Goal: Task Accomplishment & Management: Use online tool/utility

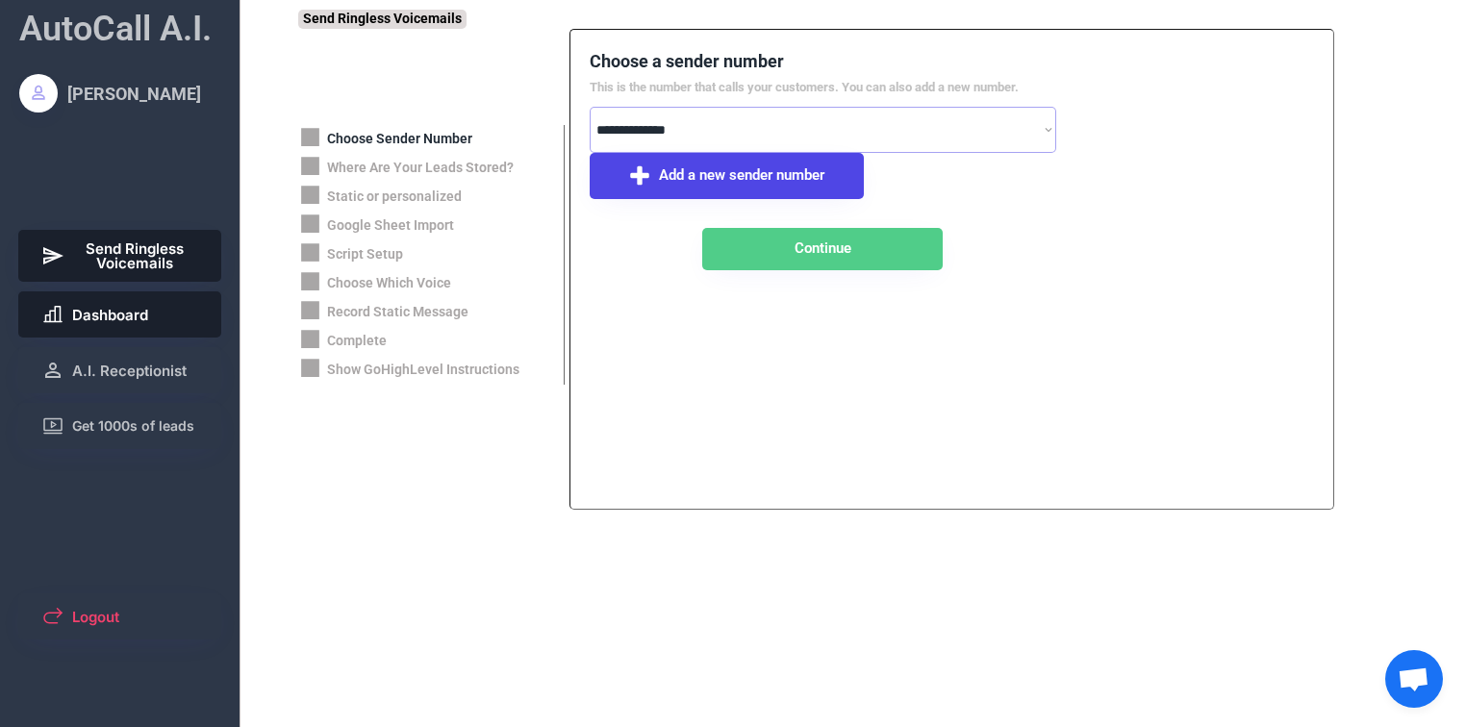
click at [127, 320] on span "Dashboard" at bounding box center [110, 315] width 76 height 14
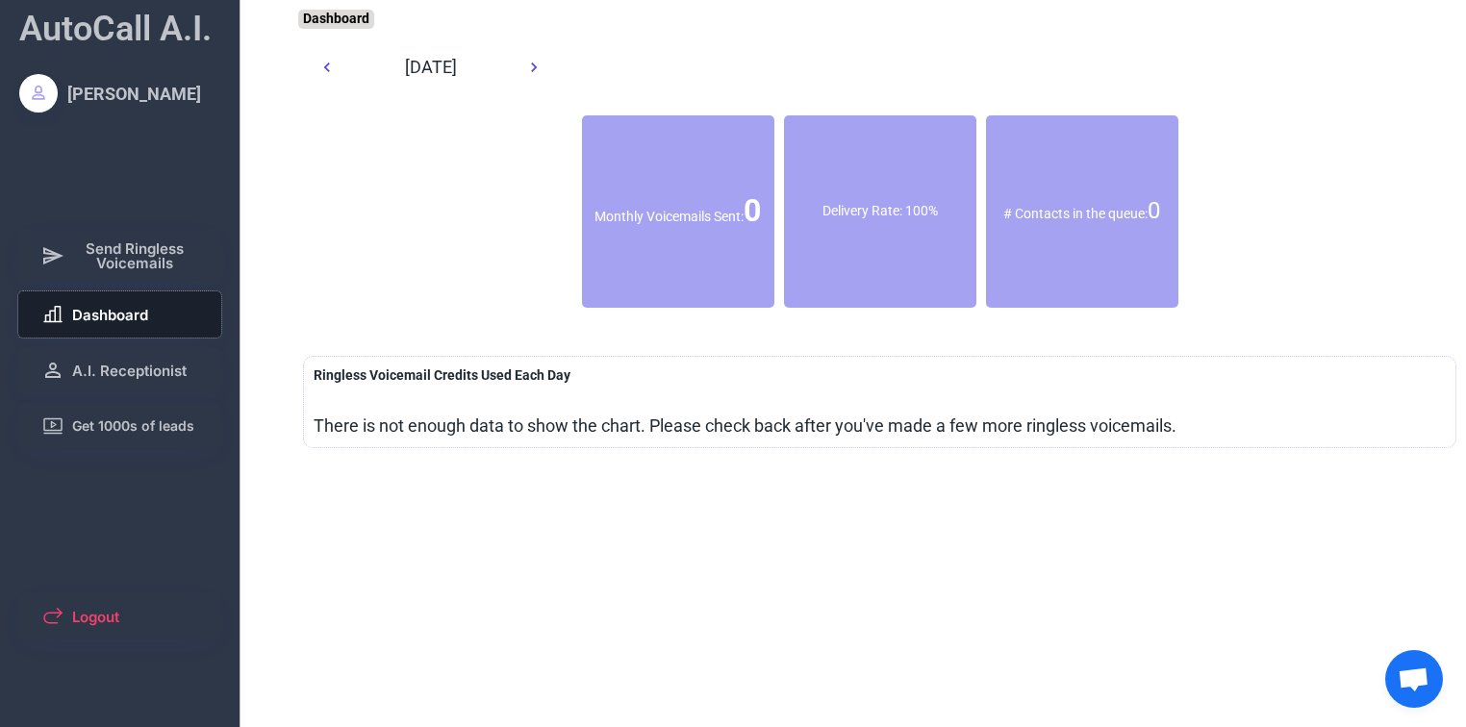
click at [120, 310] on span "Dashboard" at bounding box center [110, 315] width 76 height 14
click at [113, 366] on span "A.I. Receptionist" at bounding box center [129, 371] width 114 height 14
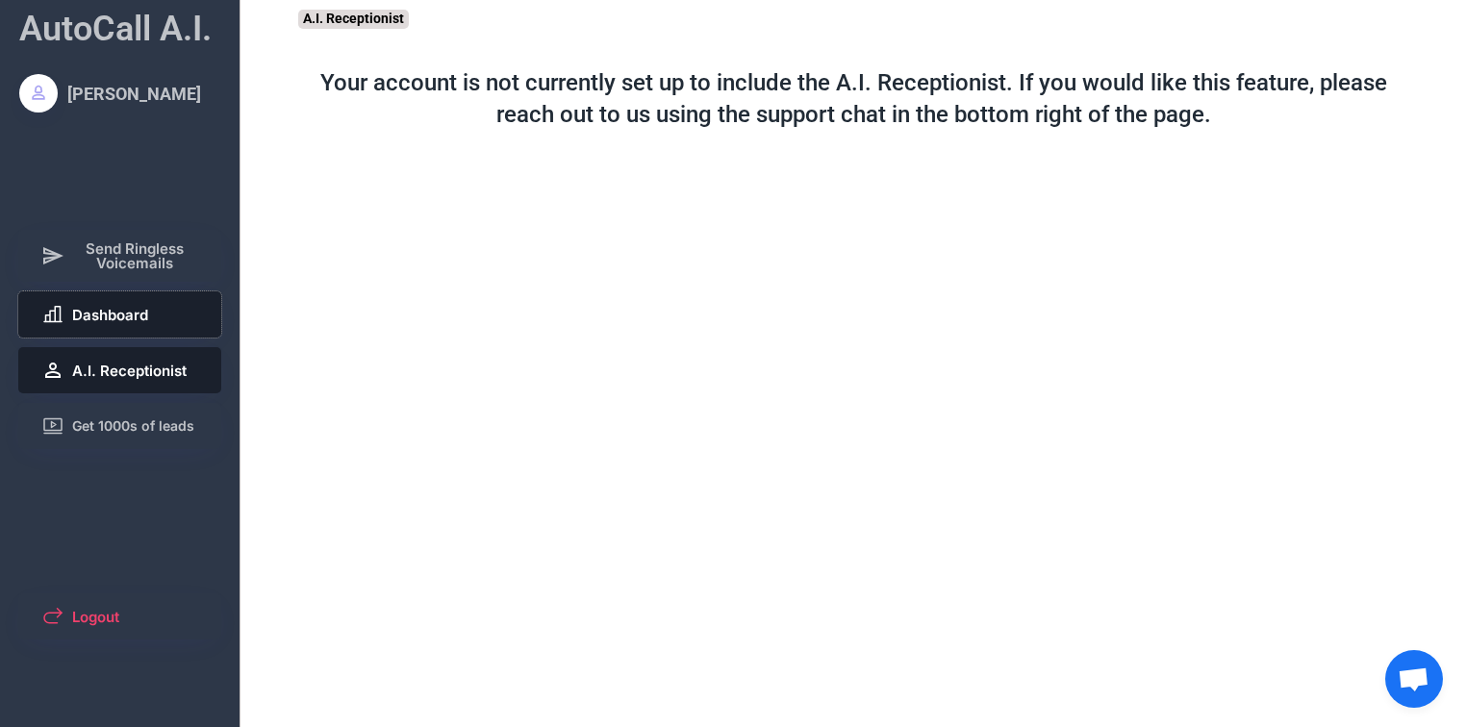
click at [121, 311] on span "Dashboard" at bounding box center [110, 315] width 76 height 14
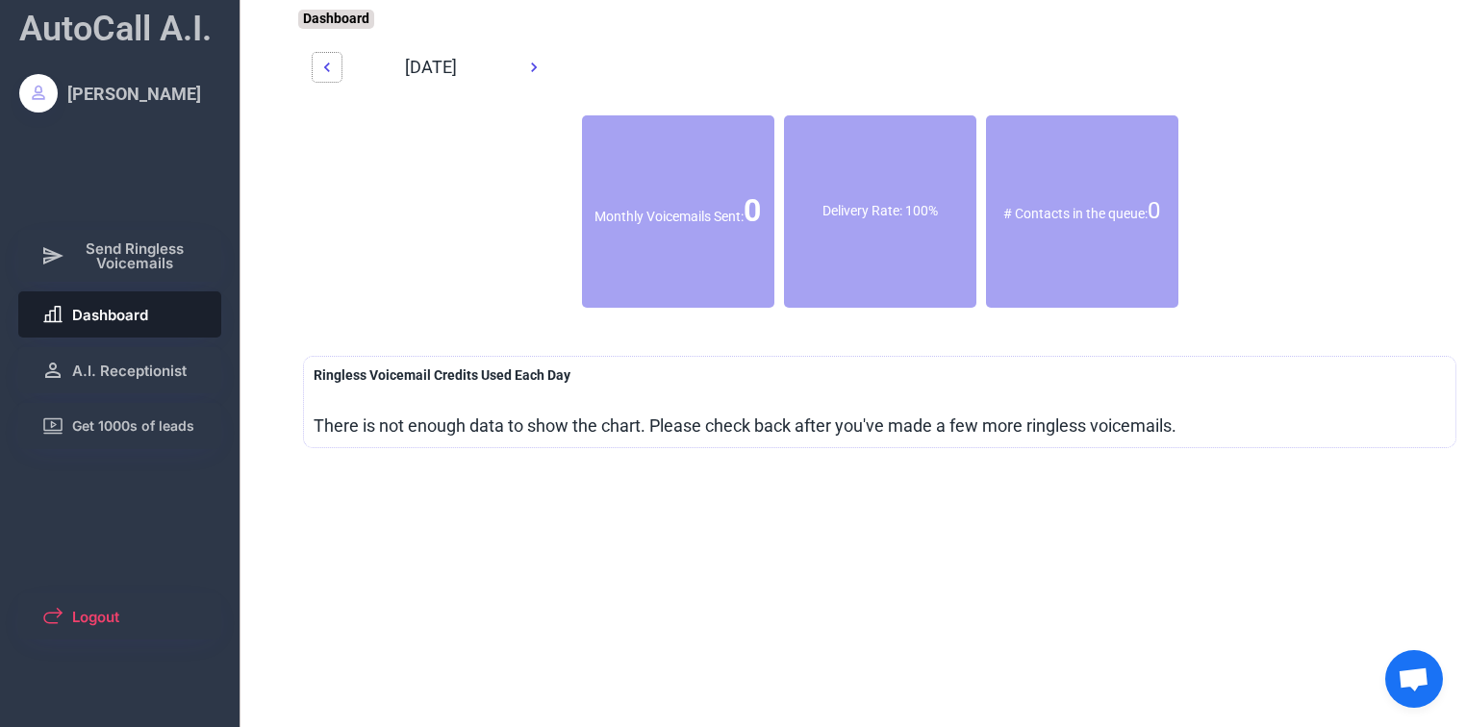
click at [323, 66] on icon at bounding box center [326, 67] width 19 height 19
click at [535, 70] on icon at bounding box center [533, 67] width 19 height 19
click at [89, 92] on div "[PERSON_NAME]" at bounding box center [134, 94] width 134 height 24
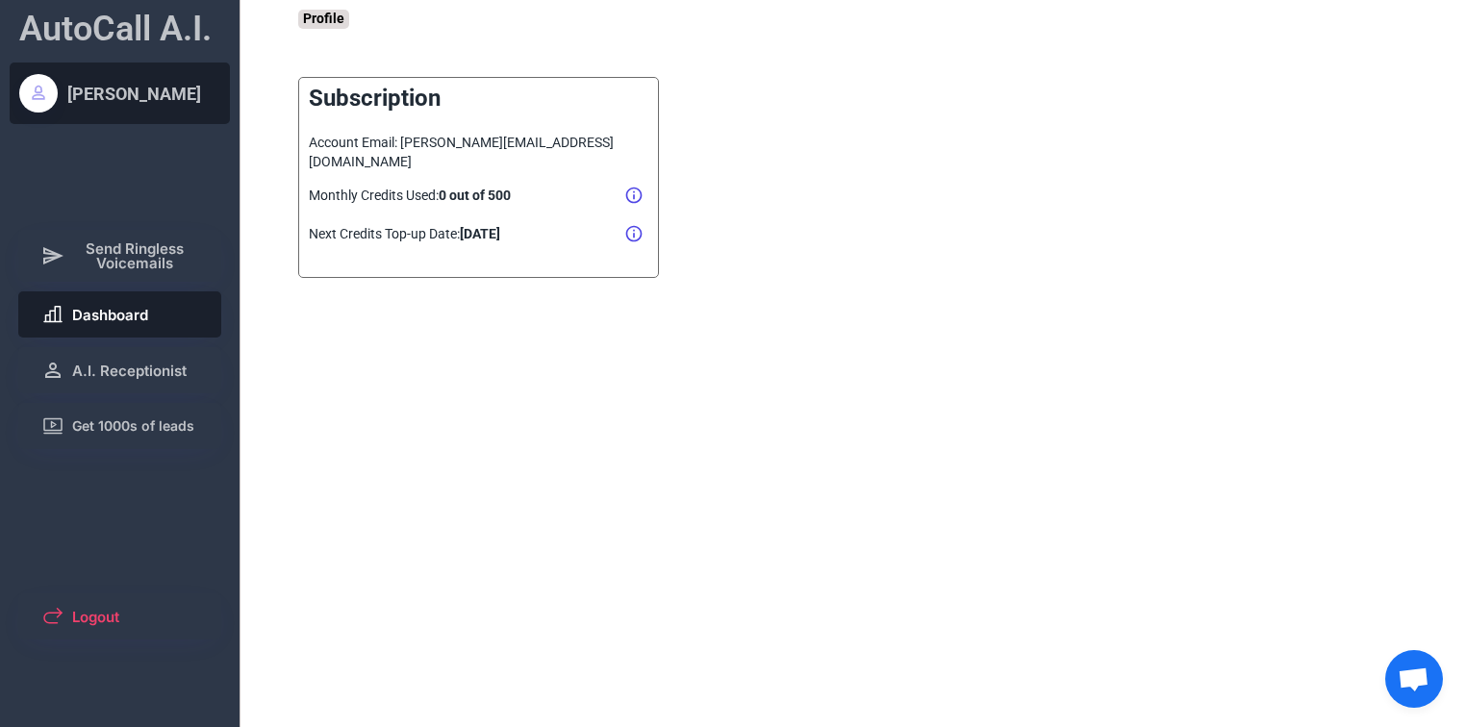
click at [123, 320] on span "Dashboard" at bounding box center [110, 315] width 76 height 14
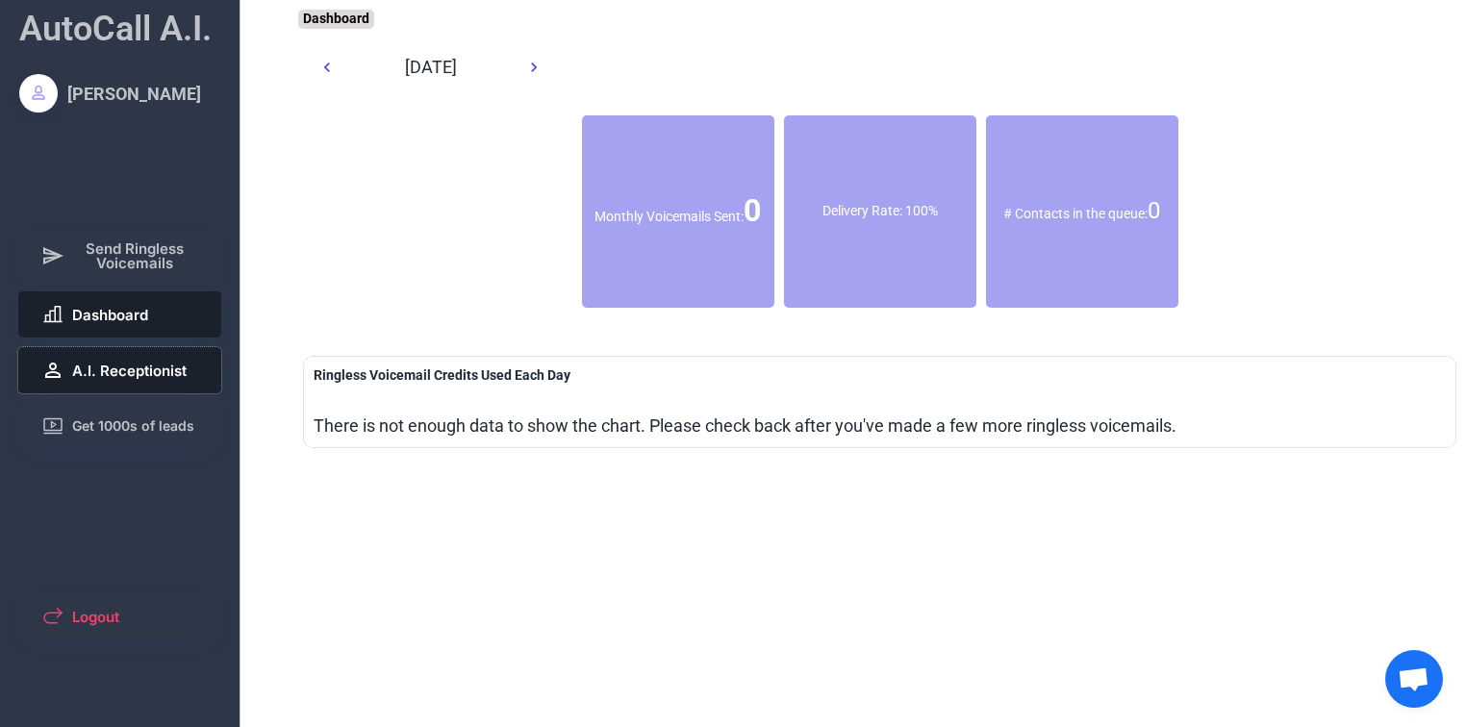
click at [123, 364] on span "A.I. Receptionist" at bounding box center [129, 371] width 114 height 14
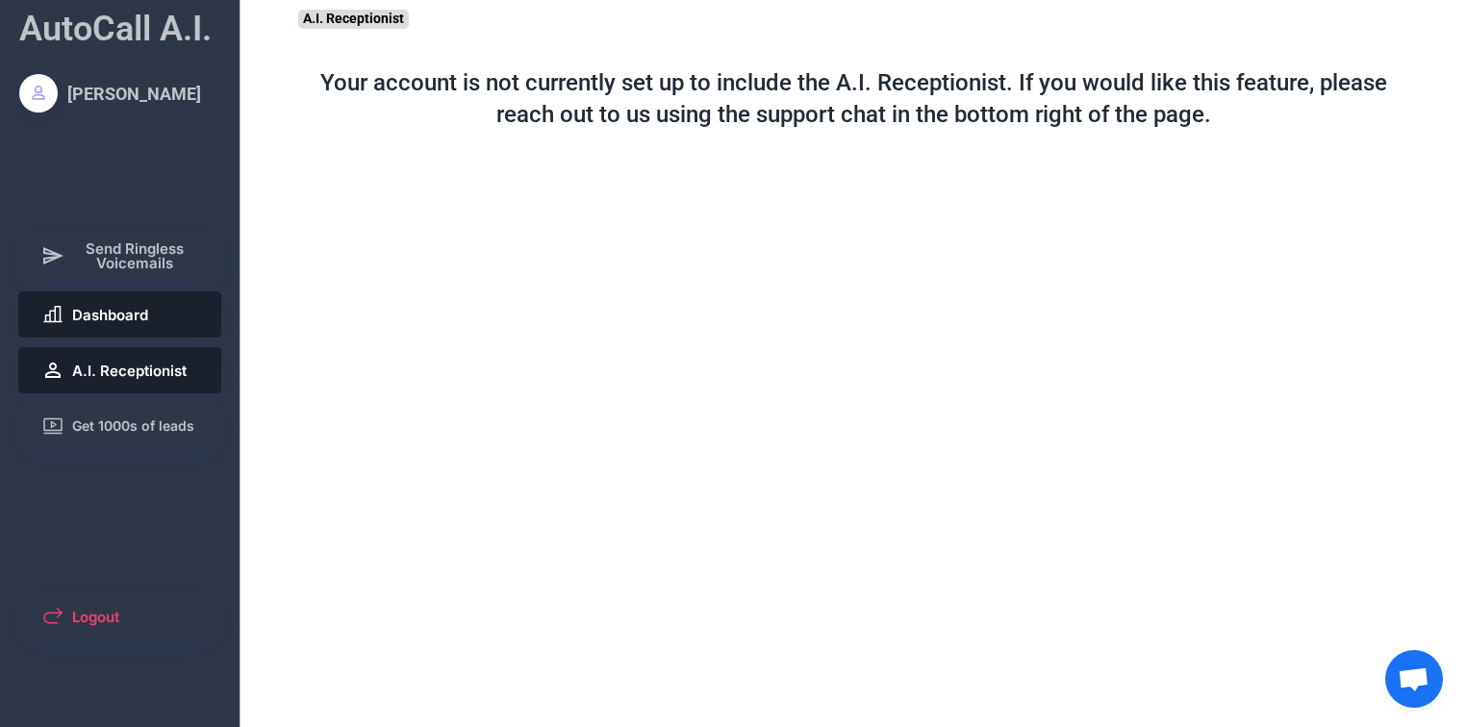
click at [103, 319] on span "Dashboard" at bounding box center [110, 315] width 76 height 14
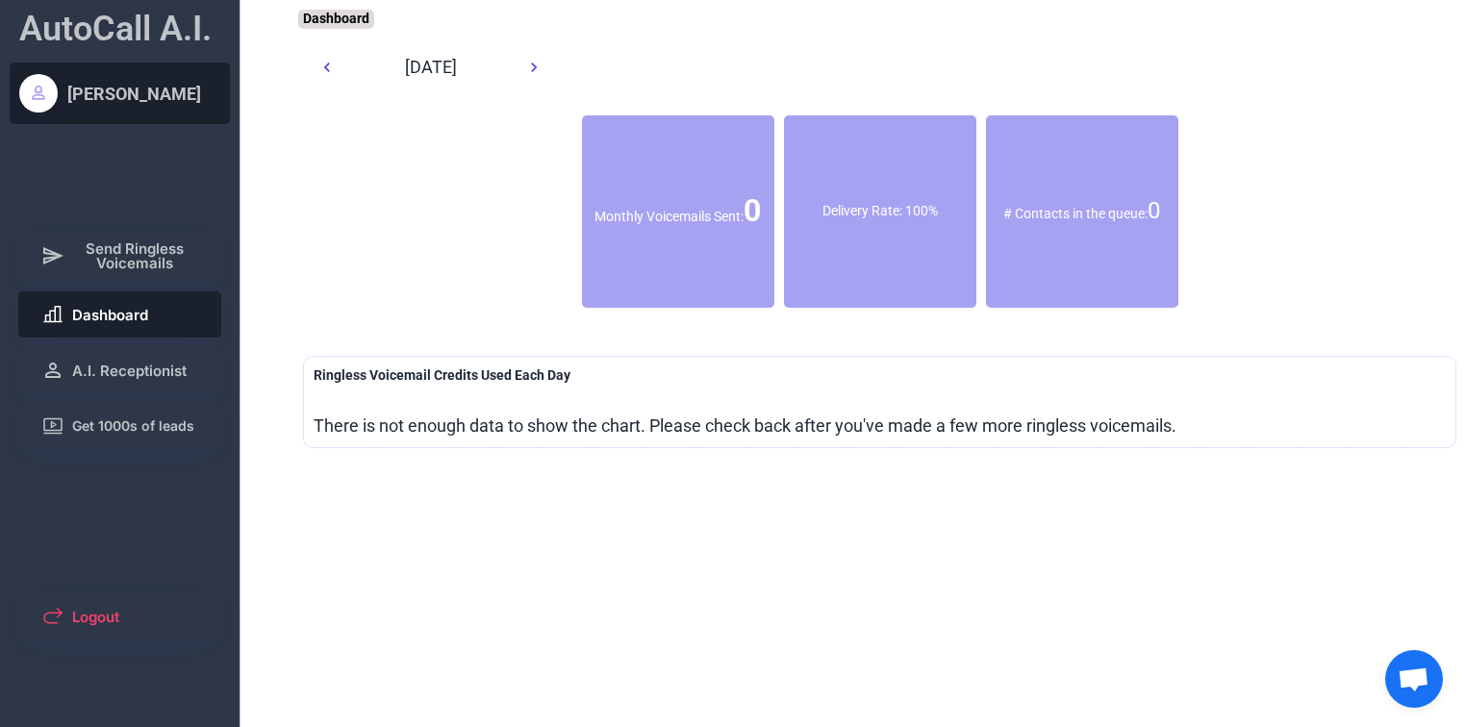
click at [124, 96] on div "[PERSON_NAME]" at bounding box center [134, 94] width 134 height 24
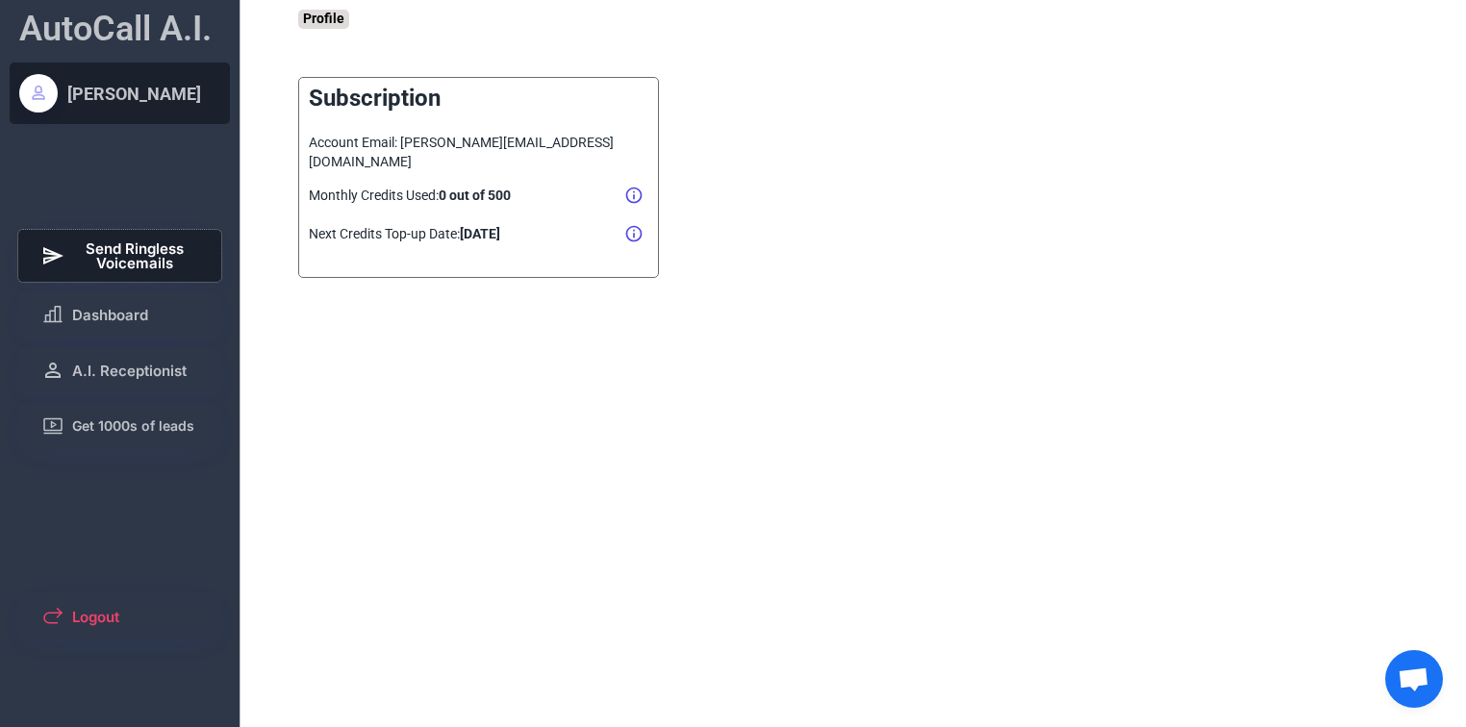
click at [136, 262] on span "Send Ringless Voicemails" at bounding box center [135, 255] width 127 height 29
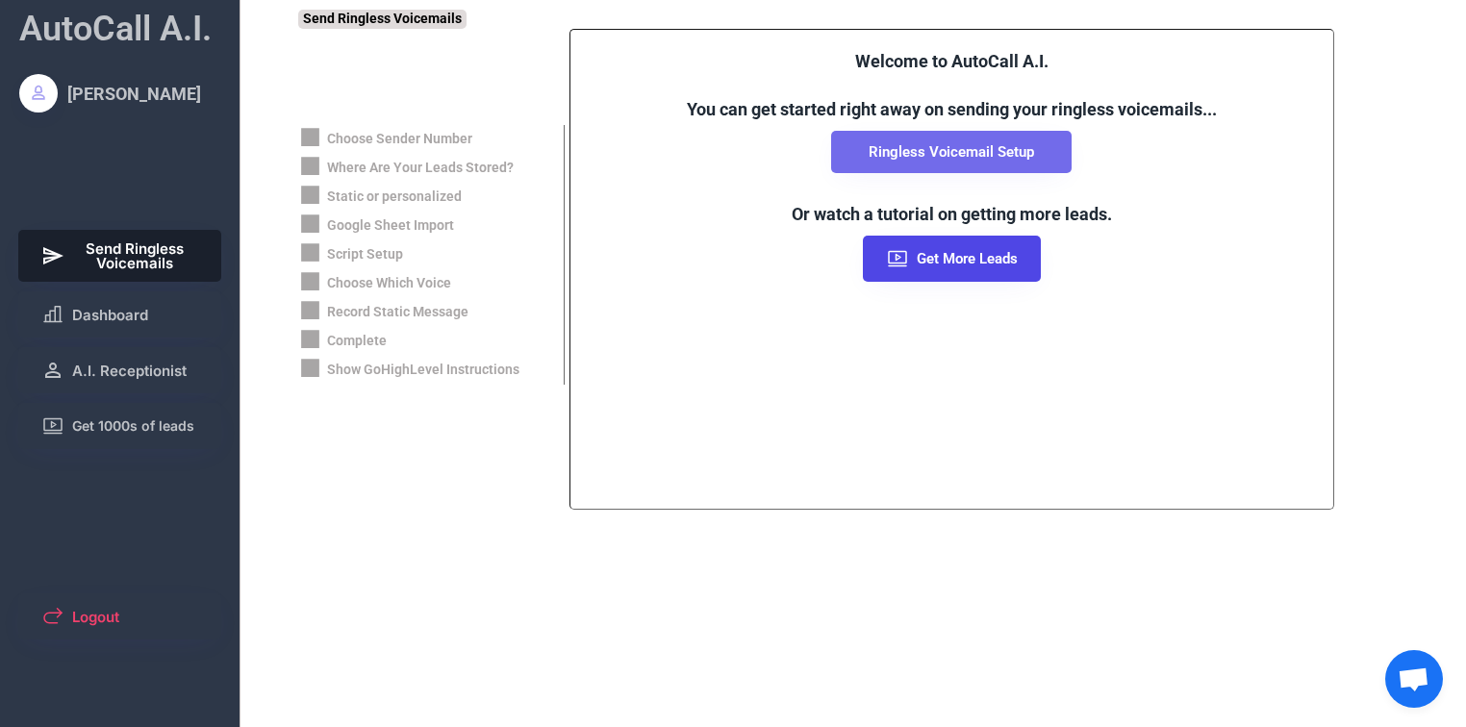
click at [939, 173] on button "Ringless Voicemail Setup" at bounding box center [951, 152] width 240 height 42
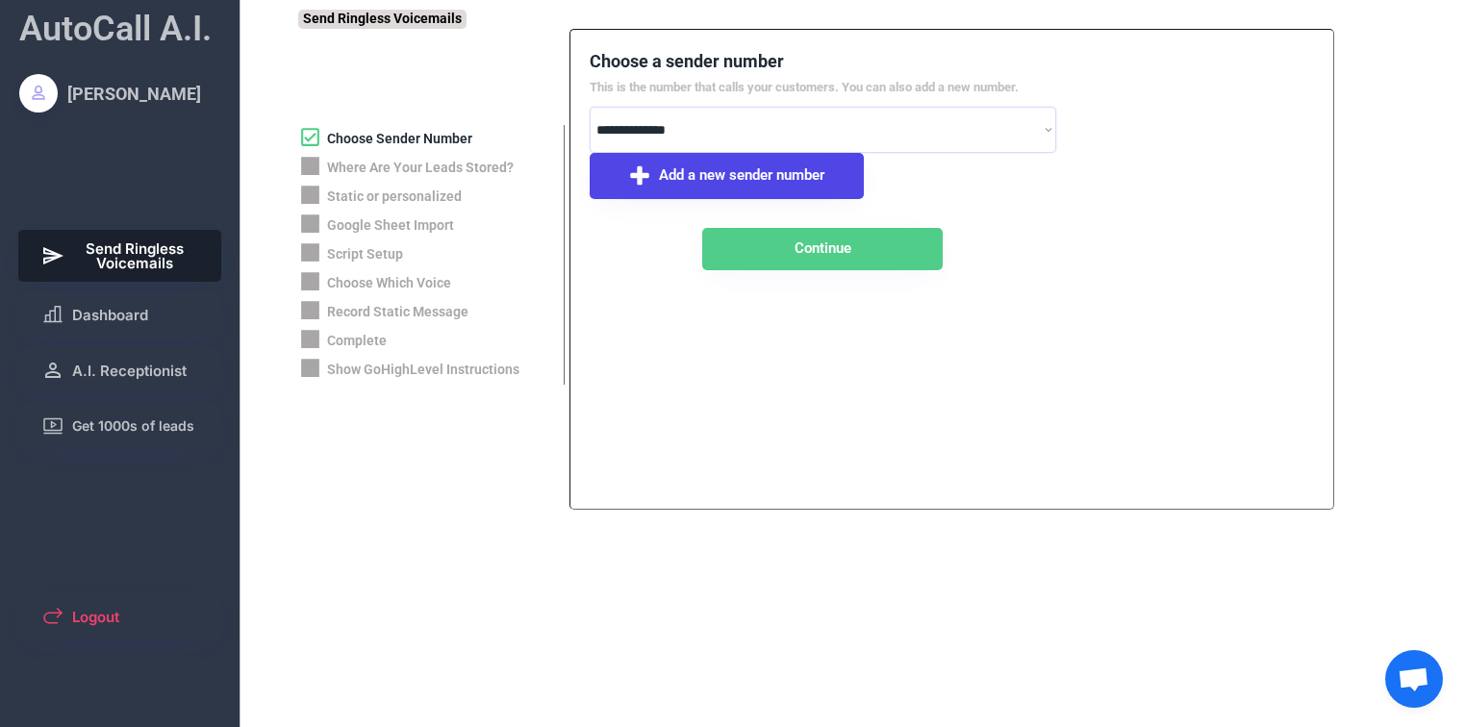
click at [704, 135] on select "**********" at bounding box center [823, 130] width 467 height 46
select select "**********"
click at [590, 114] on select "**********" at bounding box center [823, 130] width 467 height 46
click at [851, 262] on button "Continue" at bounding box center [822, 249] width 240 height 42
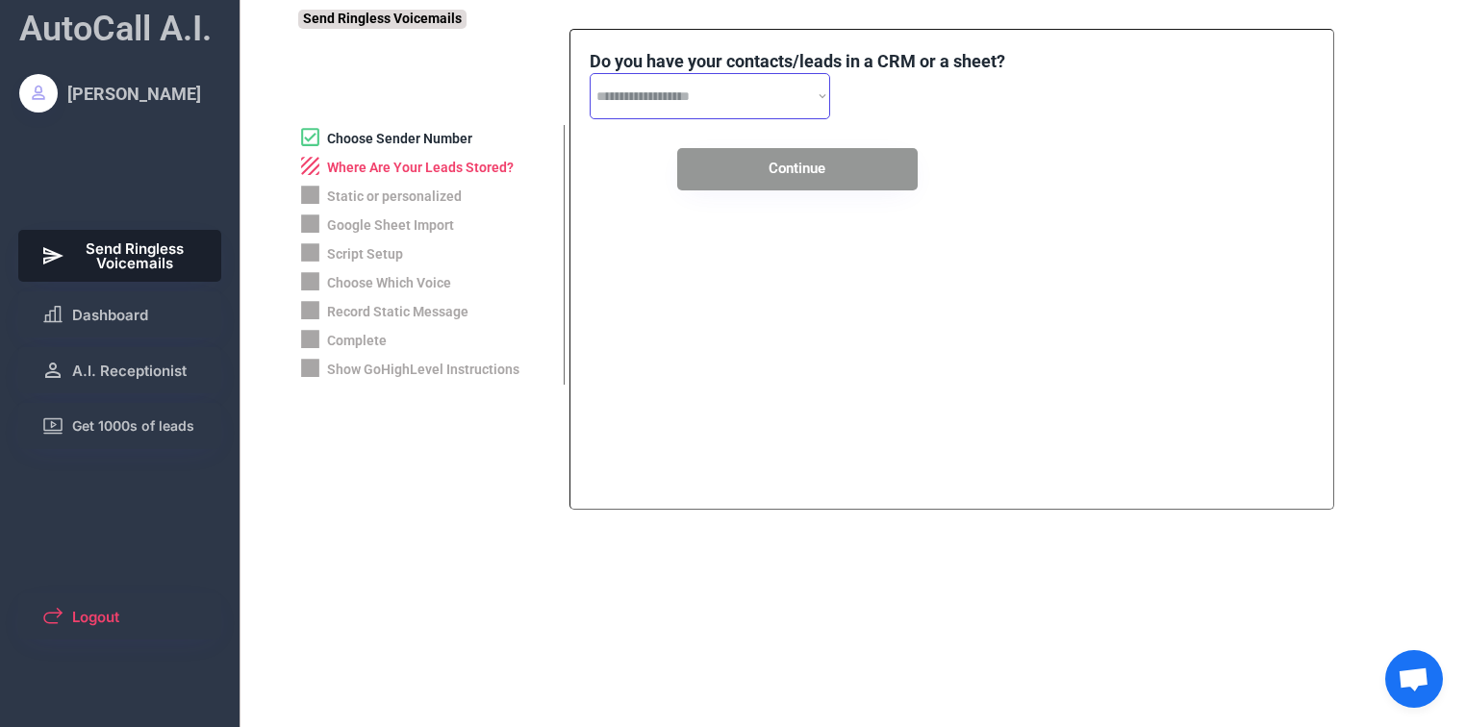
click at [789, 113] on select "**********" at bounding box center [710, 96] width 240 height 46
select select "**********"
click at [590, 81] on select "**********" at bounding box center [710, 96] width 240 height 46
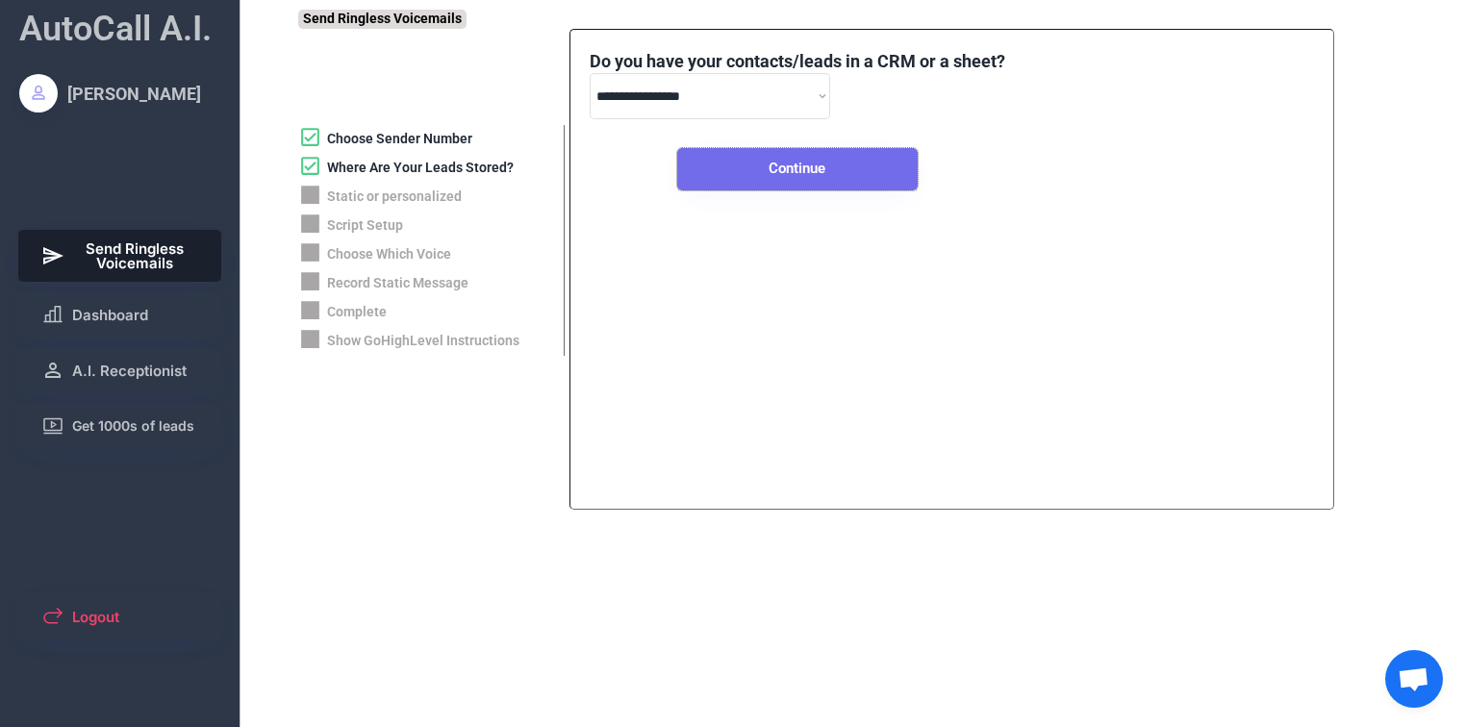
click at [824, 181] on button "Continue" at bounding box center [797, 169] width 240 height 42
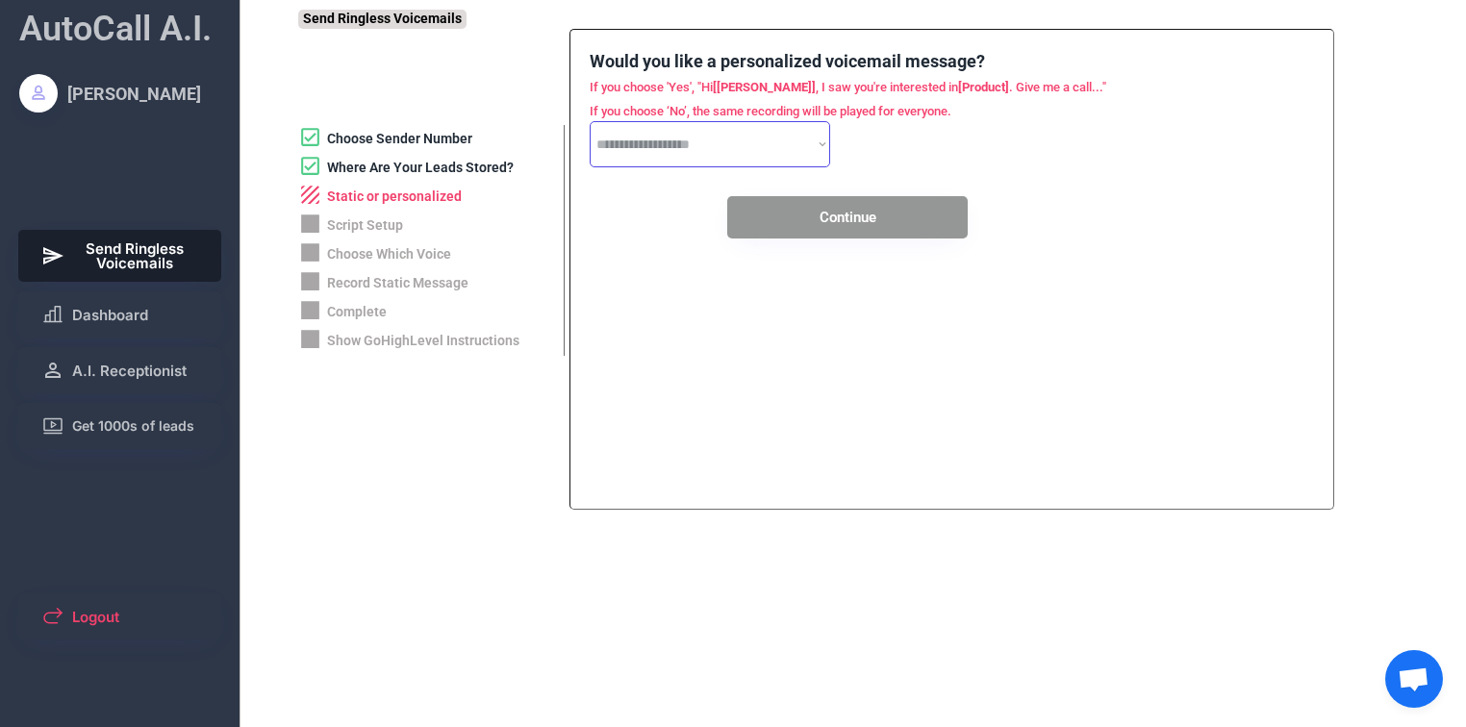
click at [766, 152] on select "**********" at bounding box center [710, 144] width 240 height 46
select select "*****"
click at [590, 129] on select "**********" at bounding box center [710, 144] width 240 height 46
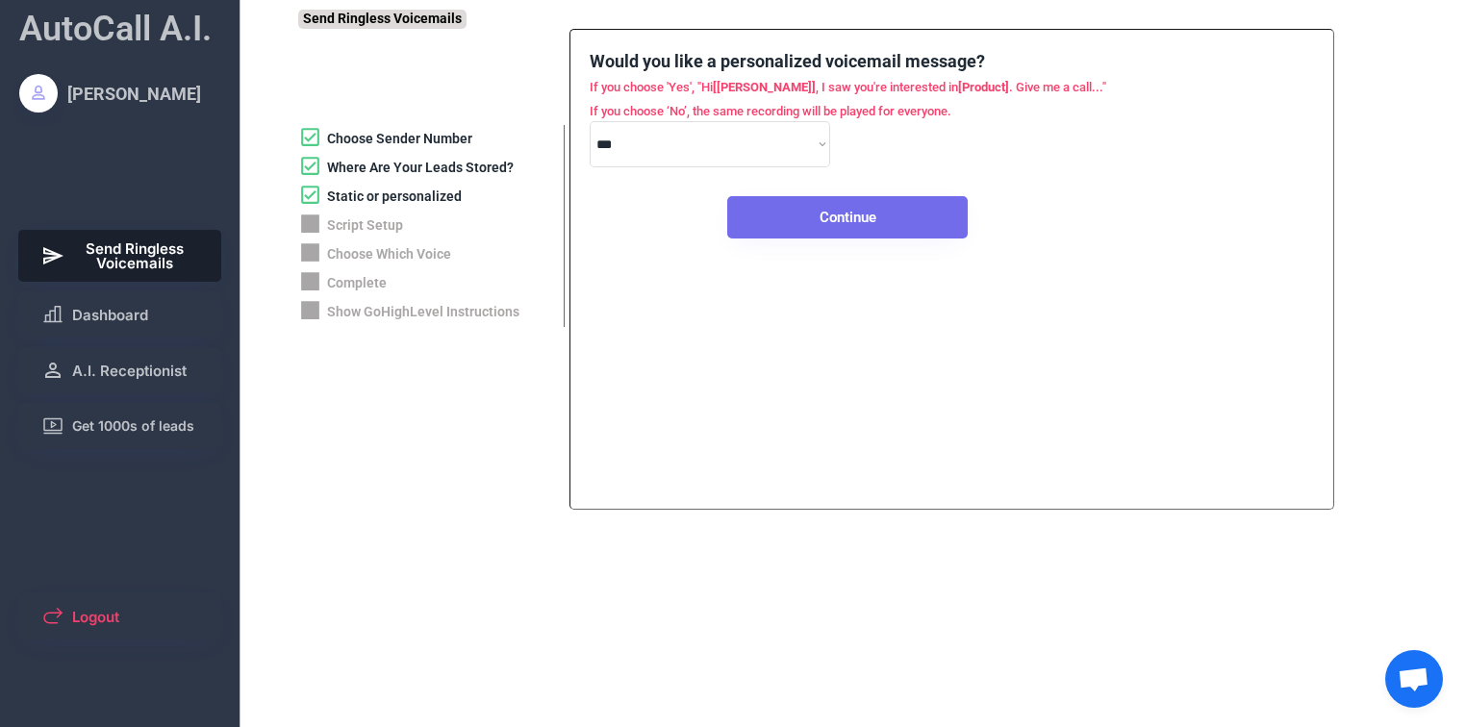
click at [847, 230] on button "Continue" at bounding box center [847, 217] width 240 height 42
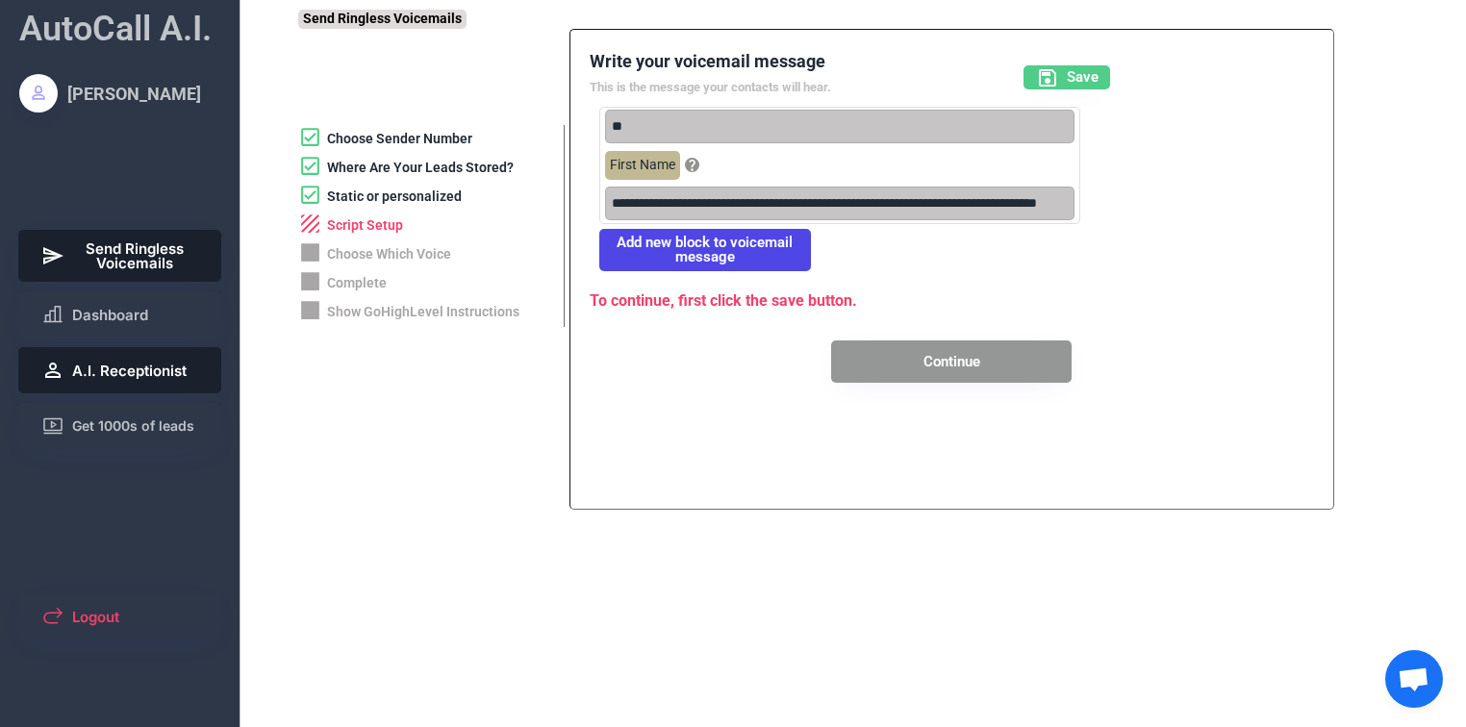
click at [154, 375] on span "A.I. Receptionist" at bounding box center [129, 371] width 114 height 14
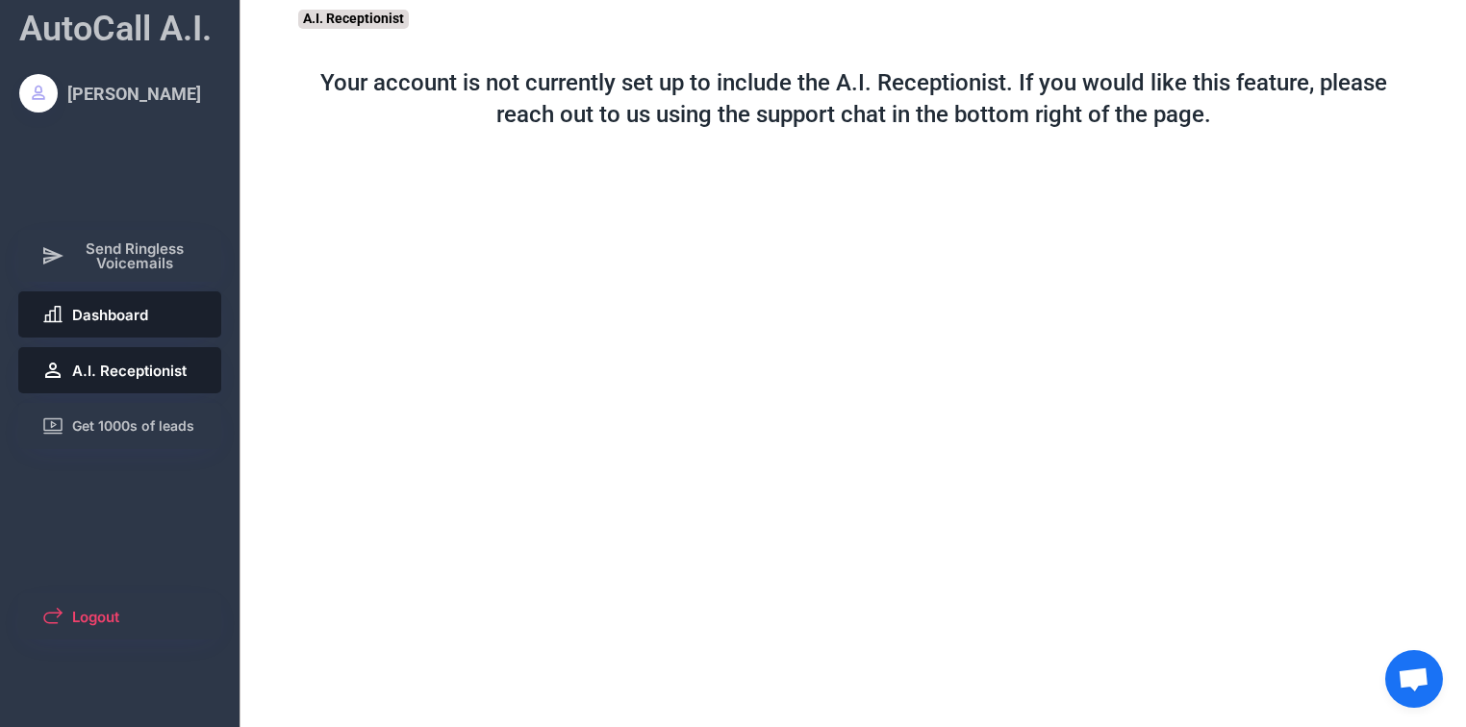
click at [139, 319] on span "Dashboard" at bounding box center [110, 315] width 76 height 14
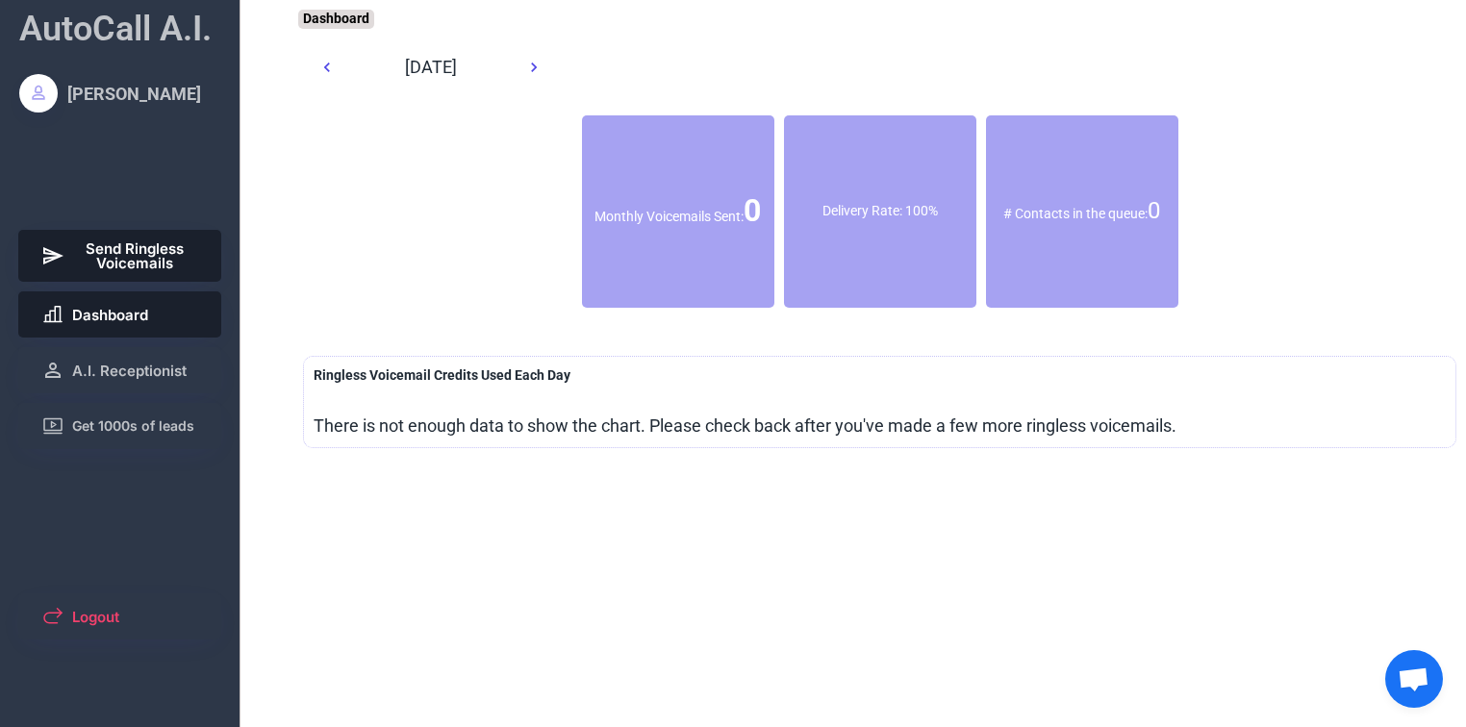
click at [113, 247] on span "Send Ringless Voicemails" at bounding box center [135, 255] width 127 height 29
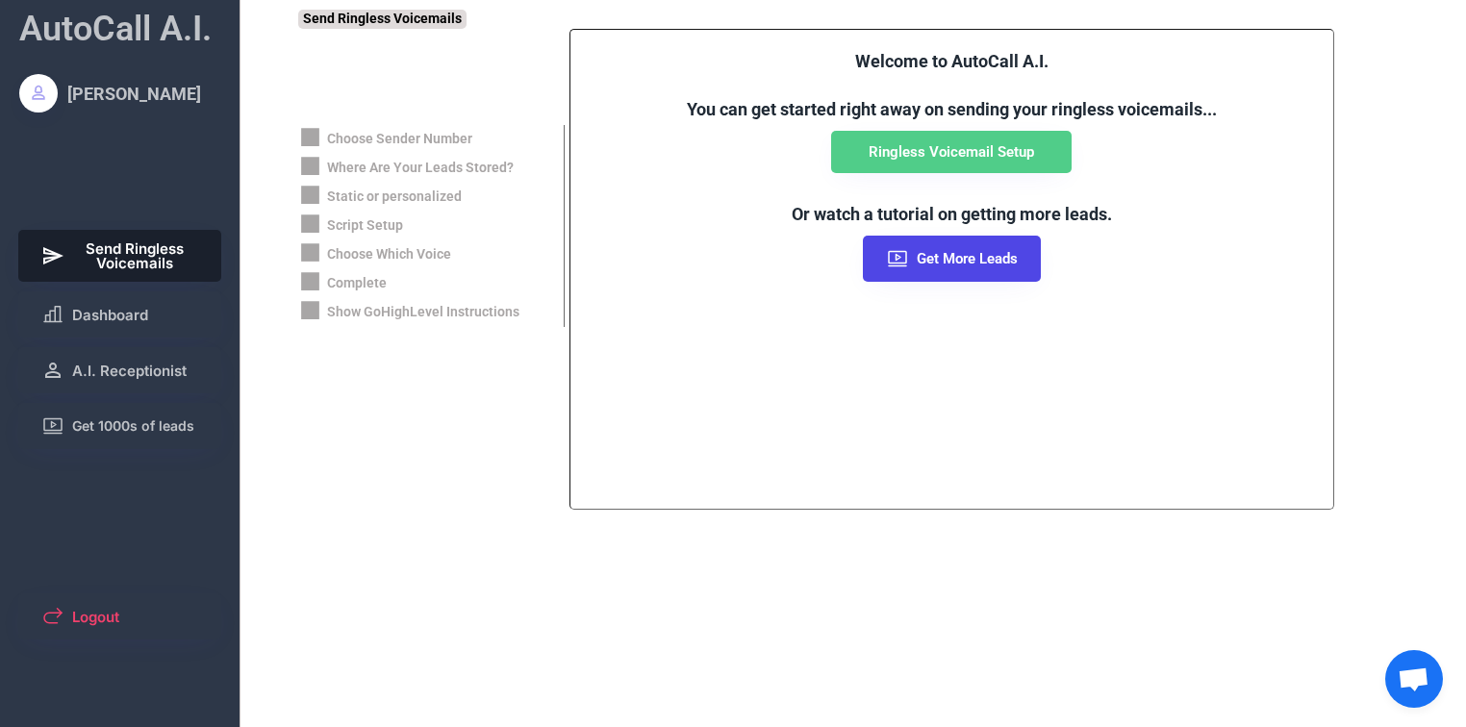
click at [415, 312] on div "Show GoHighLevel Instructions" at bounding box center [423, 312] width 192 height 19
click at [946, 169] on button "Ringless Voicemail Setup" at bounding box center [951, 152] width 240 height 42
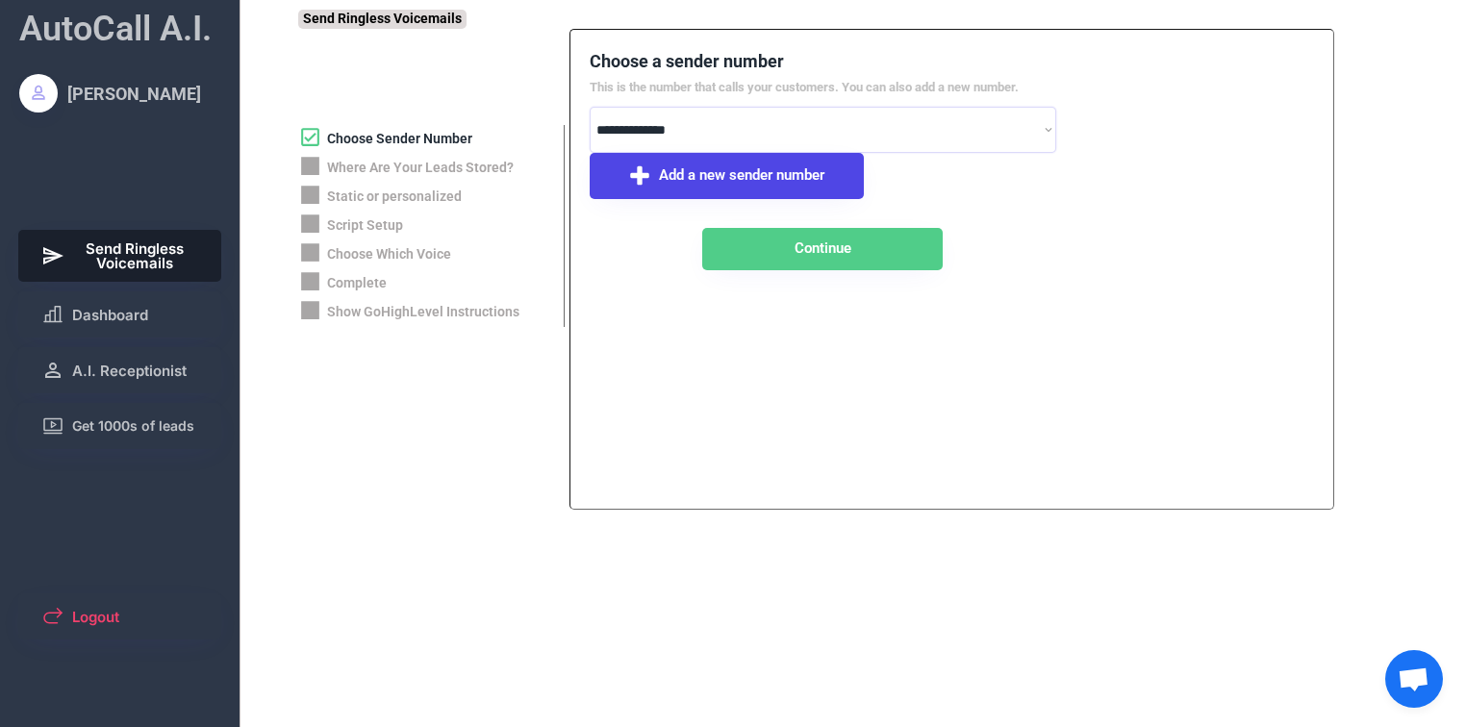
click at [733, 140] on select "**********" at bounding box center [823, 130] width 467 height 46
click at [590, 114] on select "**********" at bounding box center [823, 130] width 467 height 46
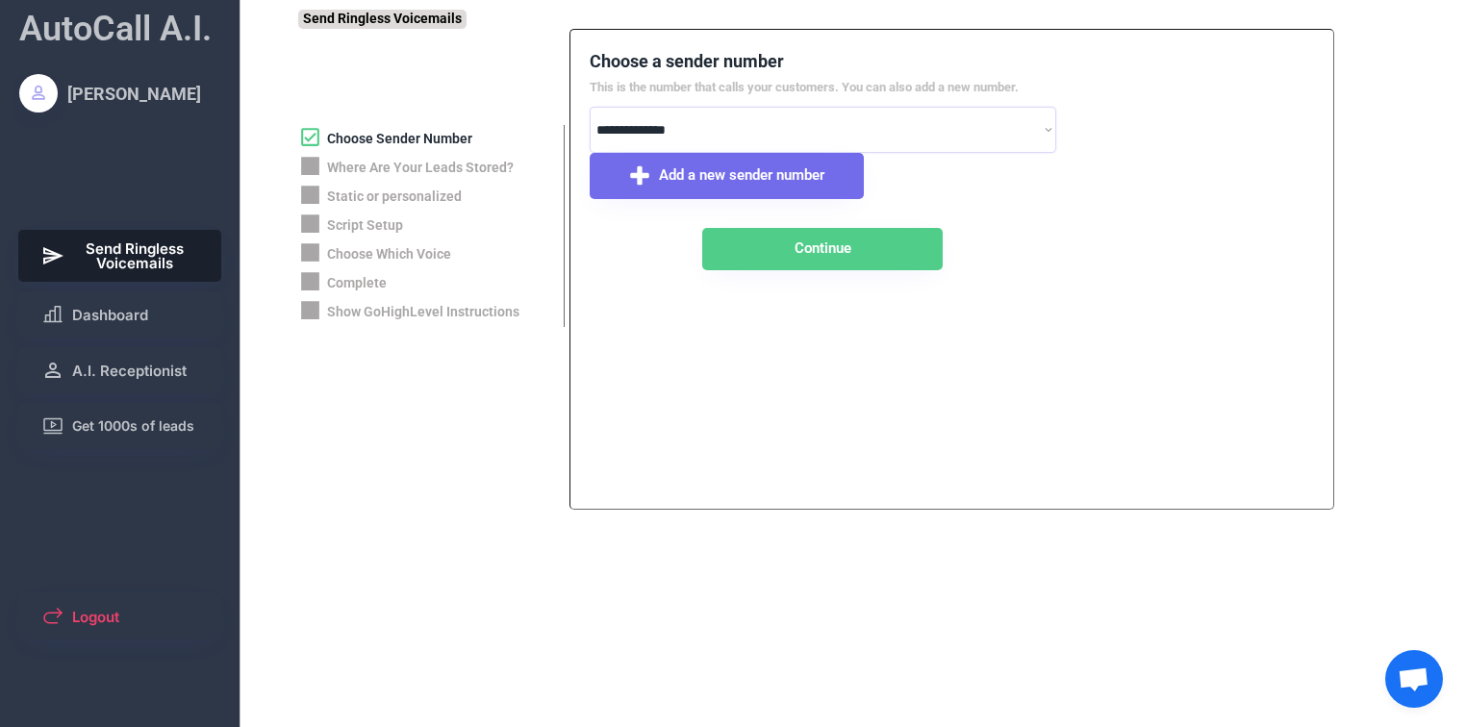
click at [745, 182] on span "Add a new sender number" at bounding box center [741, 175] width 165 height 14
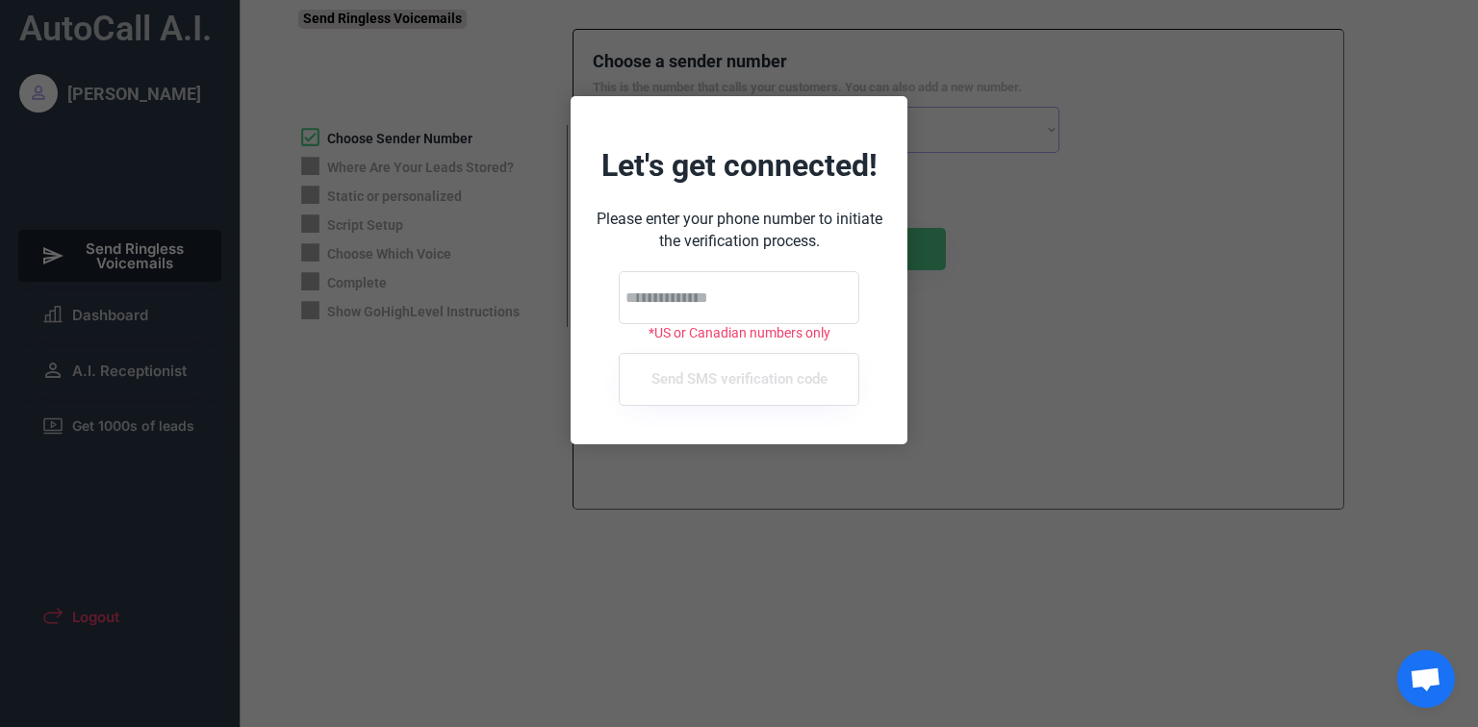
click at [971, 351] on div at bounding box center [739, 363] width 1478 height 727
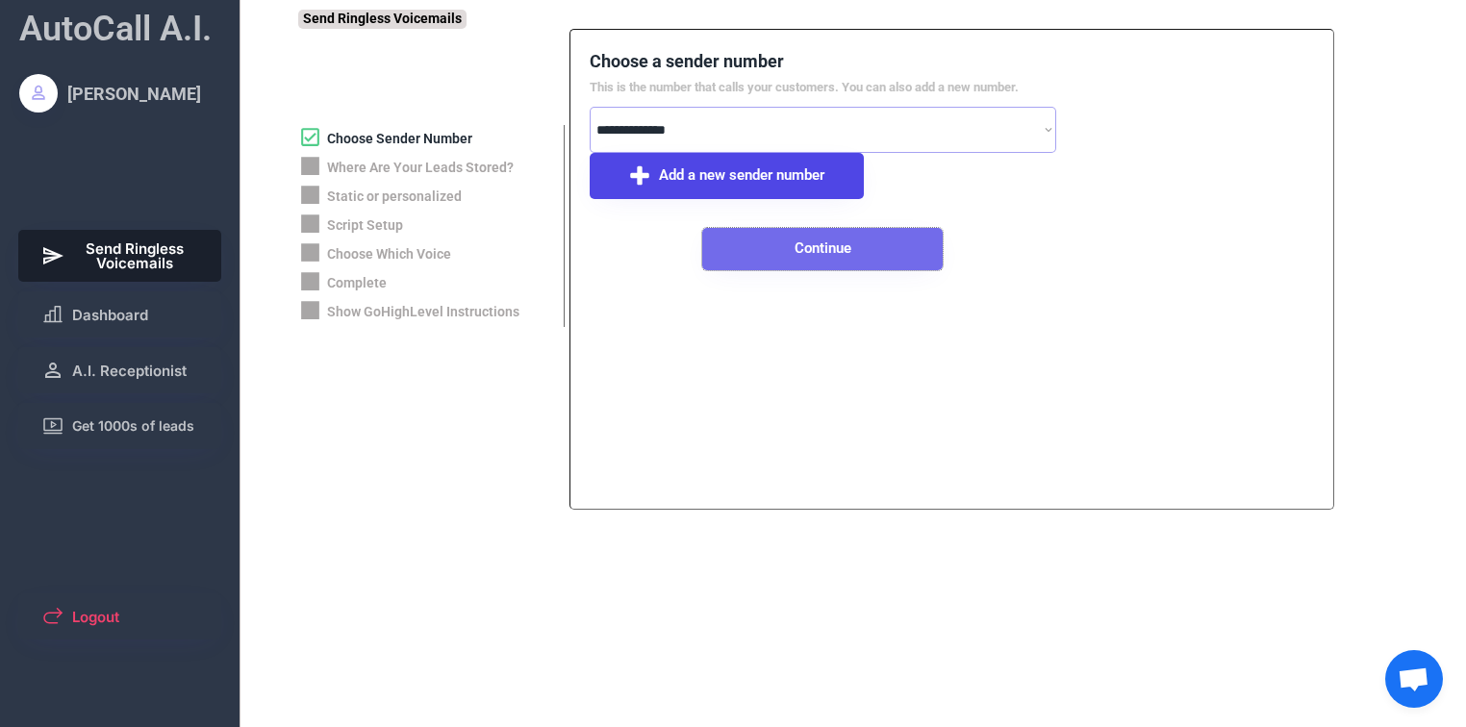
click at [872, 255] on button "Continue" at bounding box center [822, 249] width 240 height 42
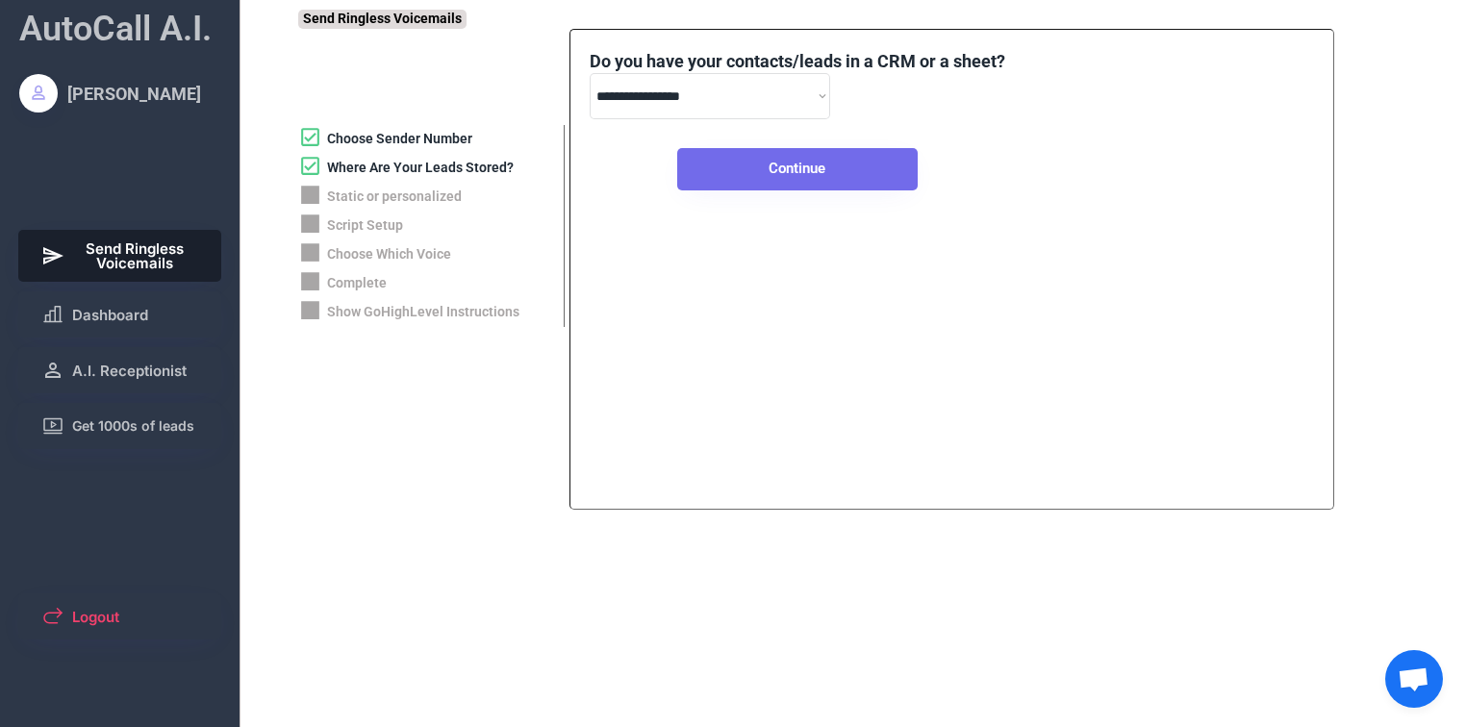
click at [852, 173] on button "Continue" at bounding box center [797, 169] width 240 height 42
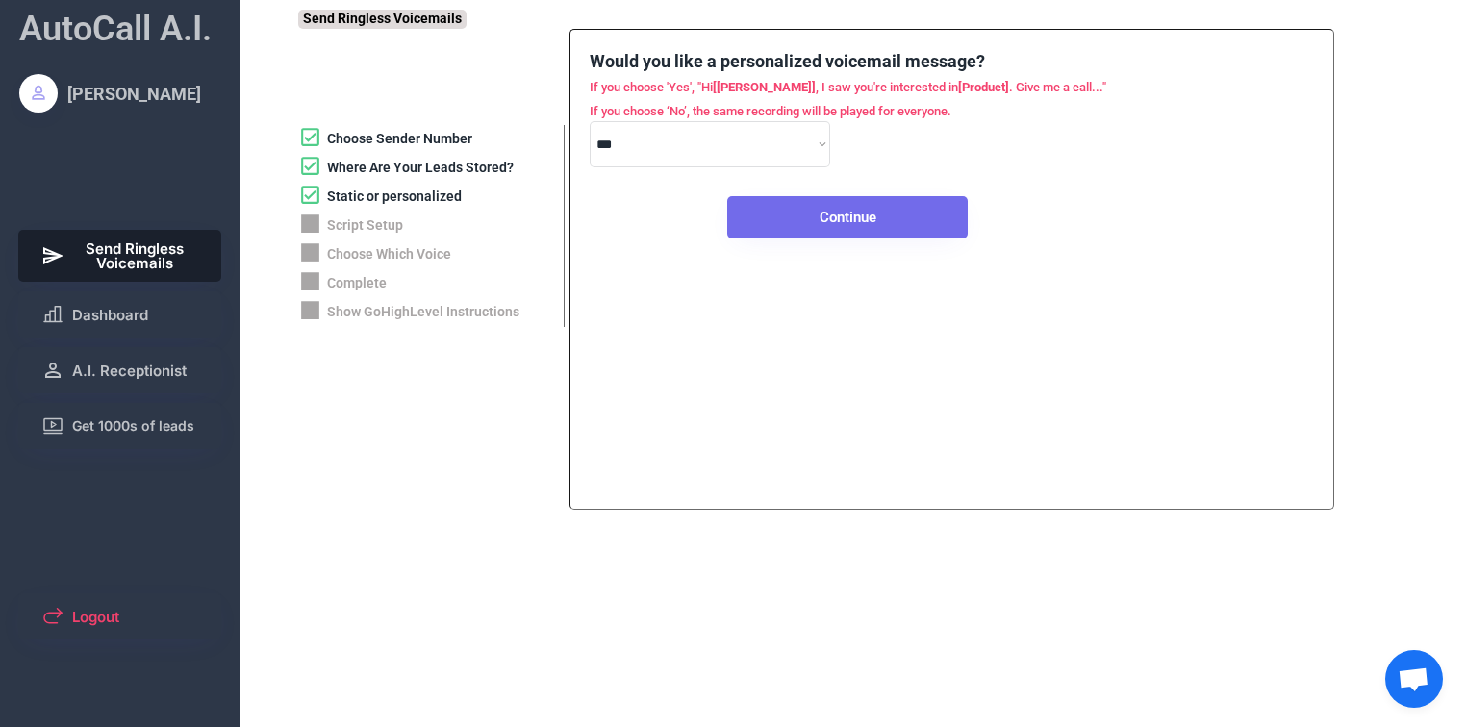
click at [848, 218] on button "Continue" at bounding box center [847, 217] width 240 height 42
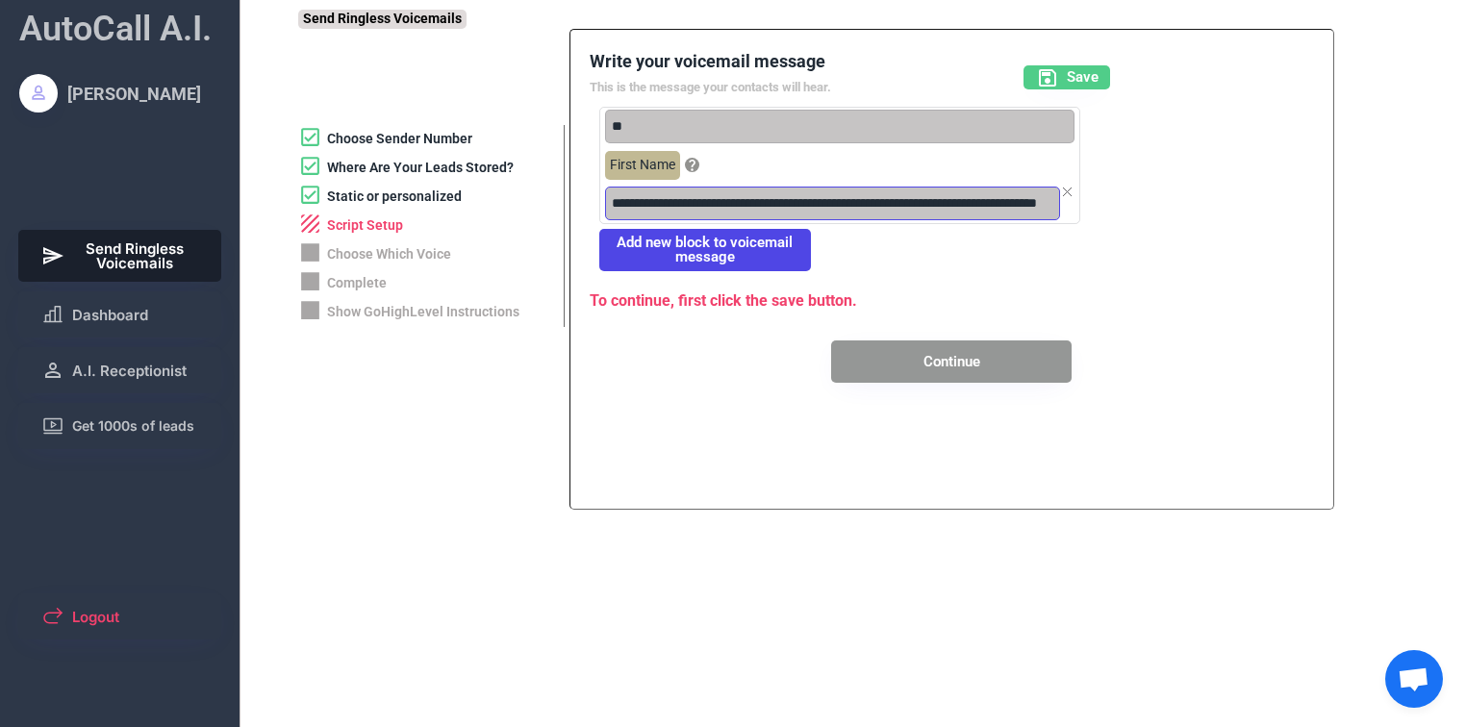
scroll to position [0, 47]
drag, startPoint x: 616, startPoint y: 218, endPoint x: 1166, endPoint y: 215, distance: 550.2
click at [1169, 212] on div "Write your voicemail message This is the message your contacts will hear. Save …" at bounding box center [952, 216] width 724 height 335
type input "*"
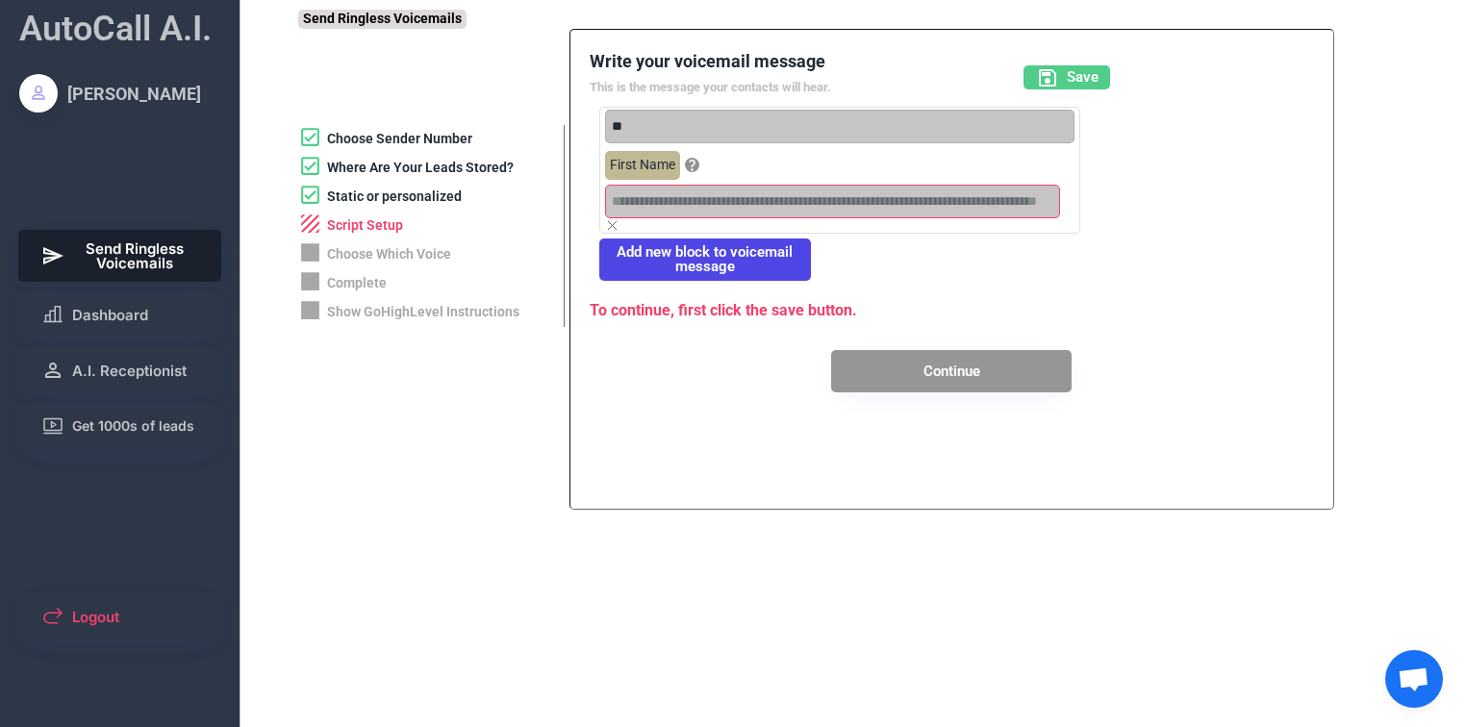
paste input "**********"
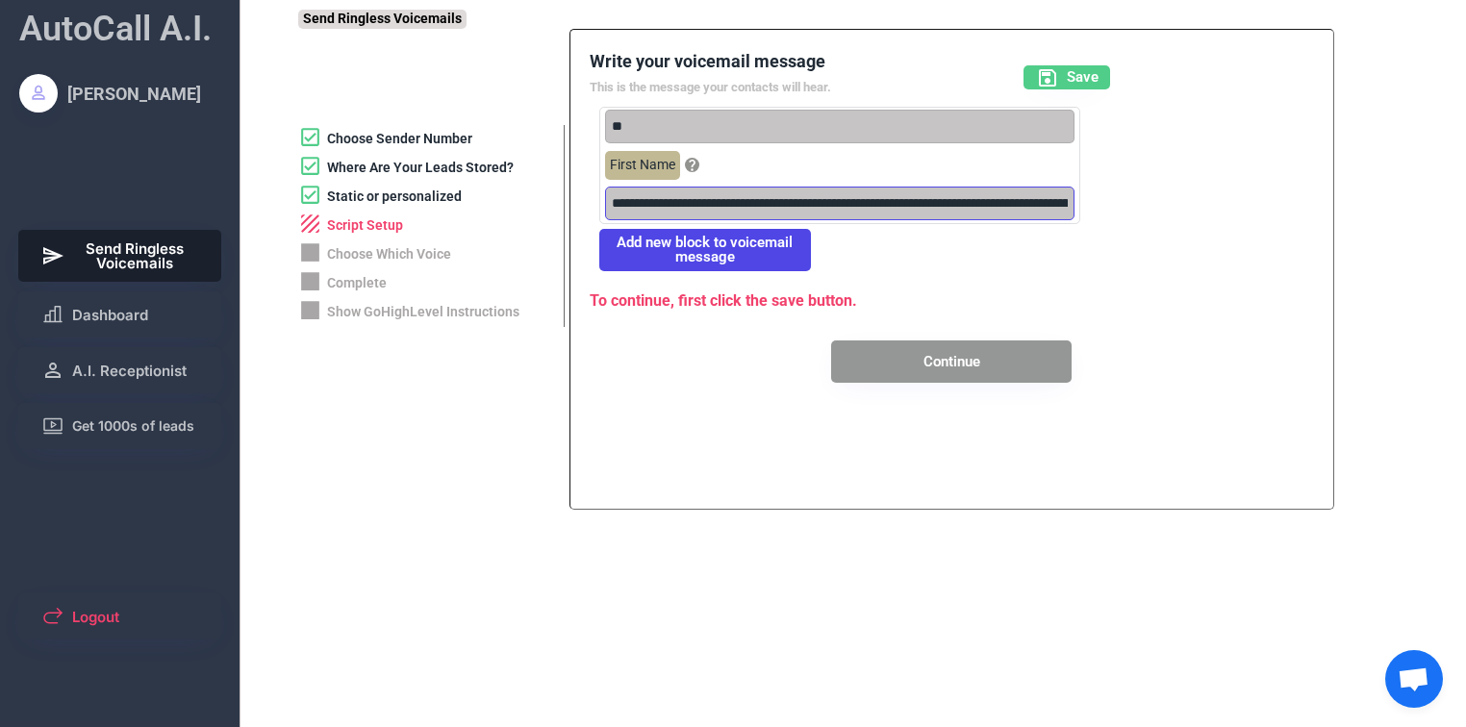
type input "**********"
click at [931, 365] on button "Continue" at bounding box center [951, 362] width 240 height 42
click at [1081, 78] on span "Save" at bounding box center [1083, 77] width 32 height 14
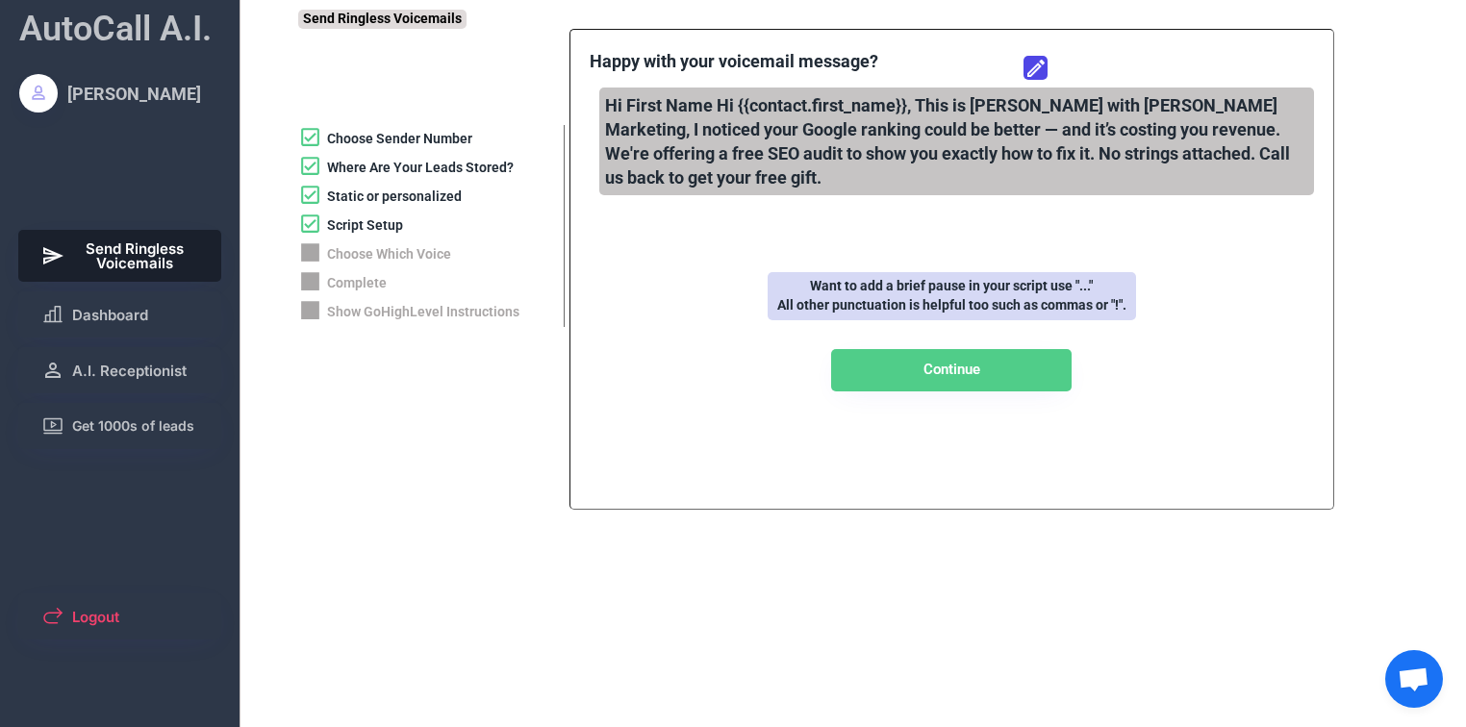
click at [700, 126] on div "Hi First Name Hi {{contact.first_name}}, This is [PERSON_NAME] with [PERSON_NAM…" at bounding box center [956, 142] width 715 height 109
click at [738, 107] on div "Hi First Name Hi {{contact.first_name}}, This is [PERSON_NAME] with [PERSON_NAM…" at bounding box center [956, 142] width 715 height 109
click at [397, 200] on div "Static or personalized" at bounding box center [394, 197] width 135 height 19
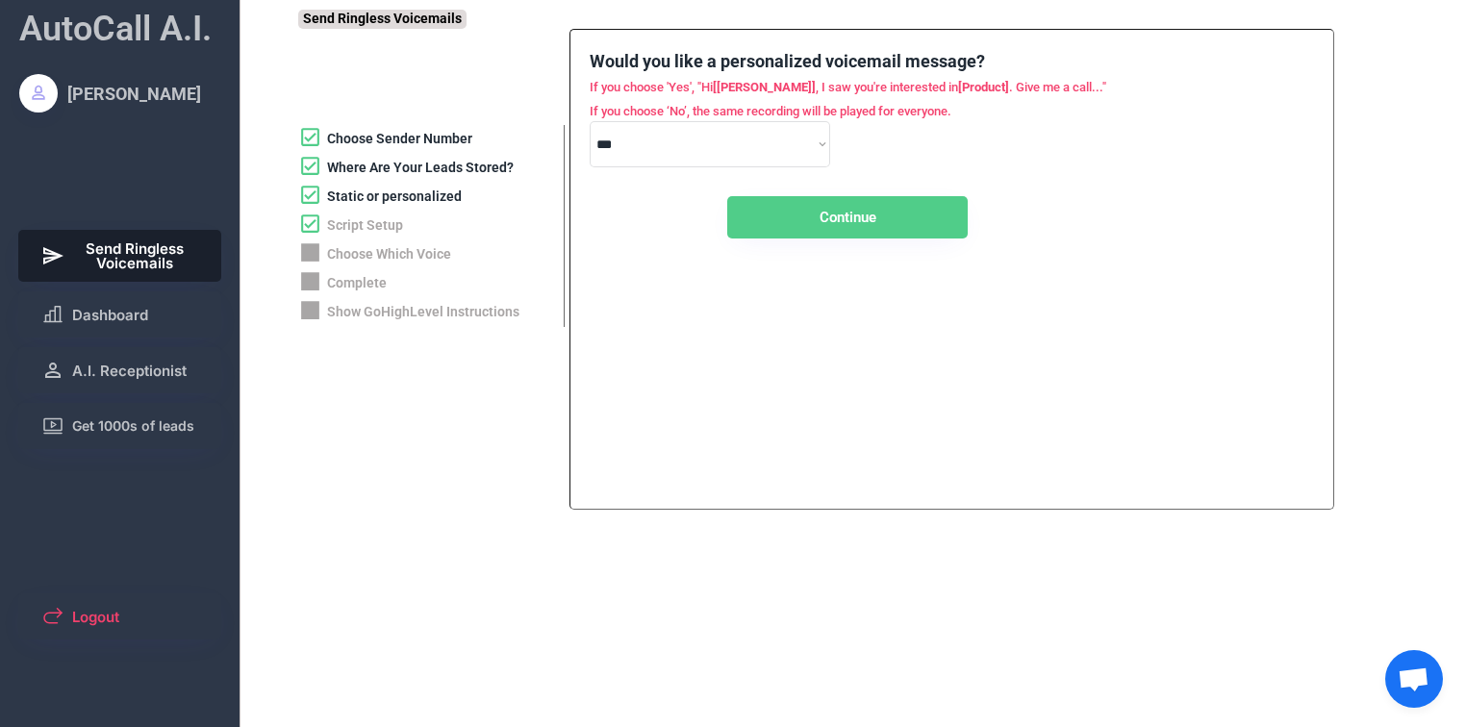
click at [389, 223] on div "Script Setup" at bounding box center [365, 225] width 76 height 19
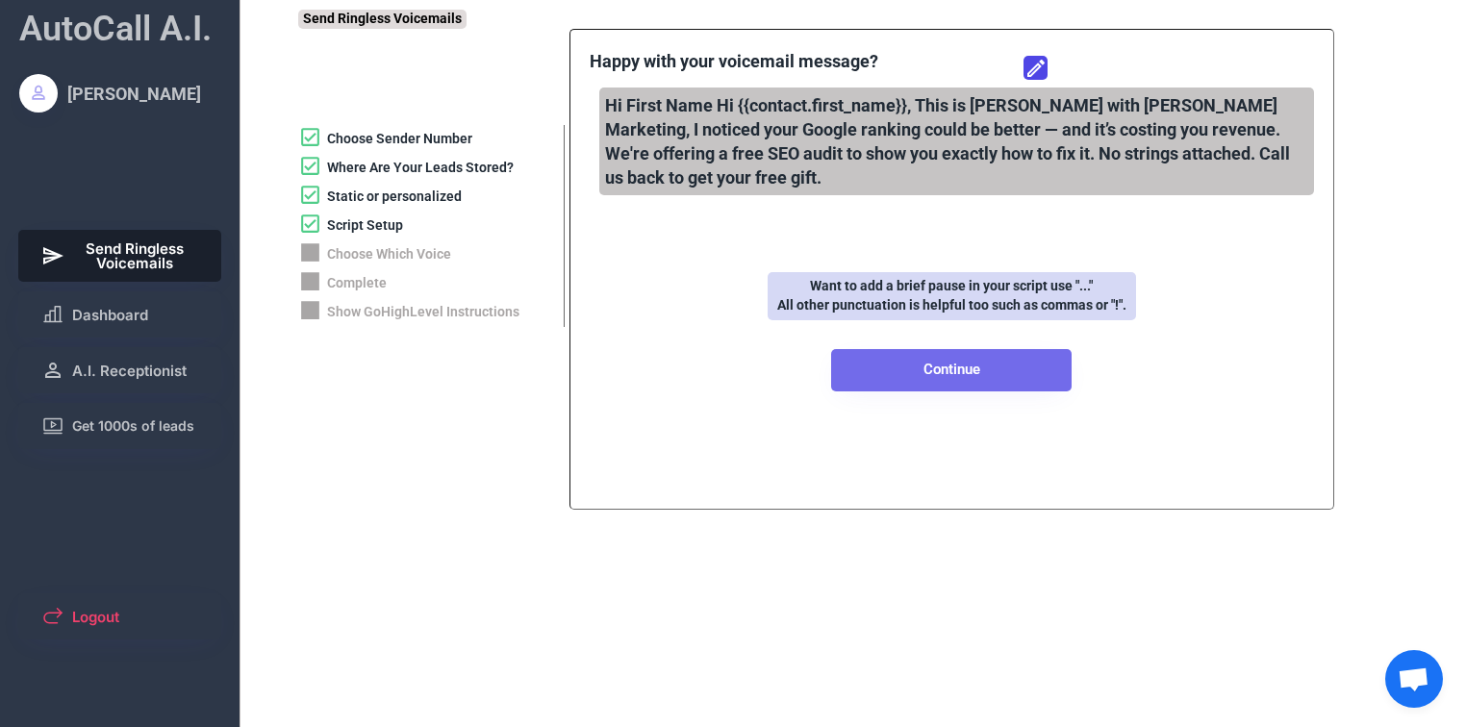
click at [951, 375] on button "Continue" at bounding box center [951, 370] width 240 height 42
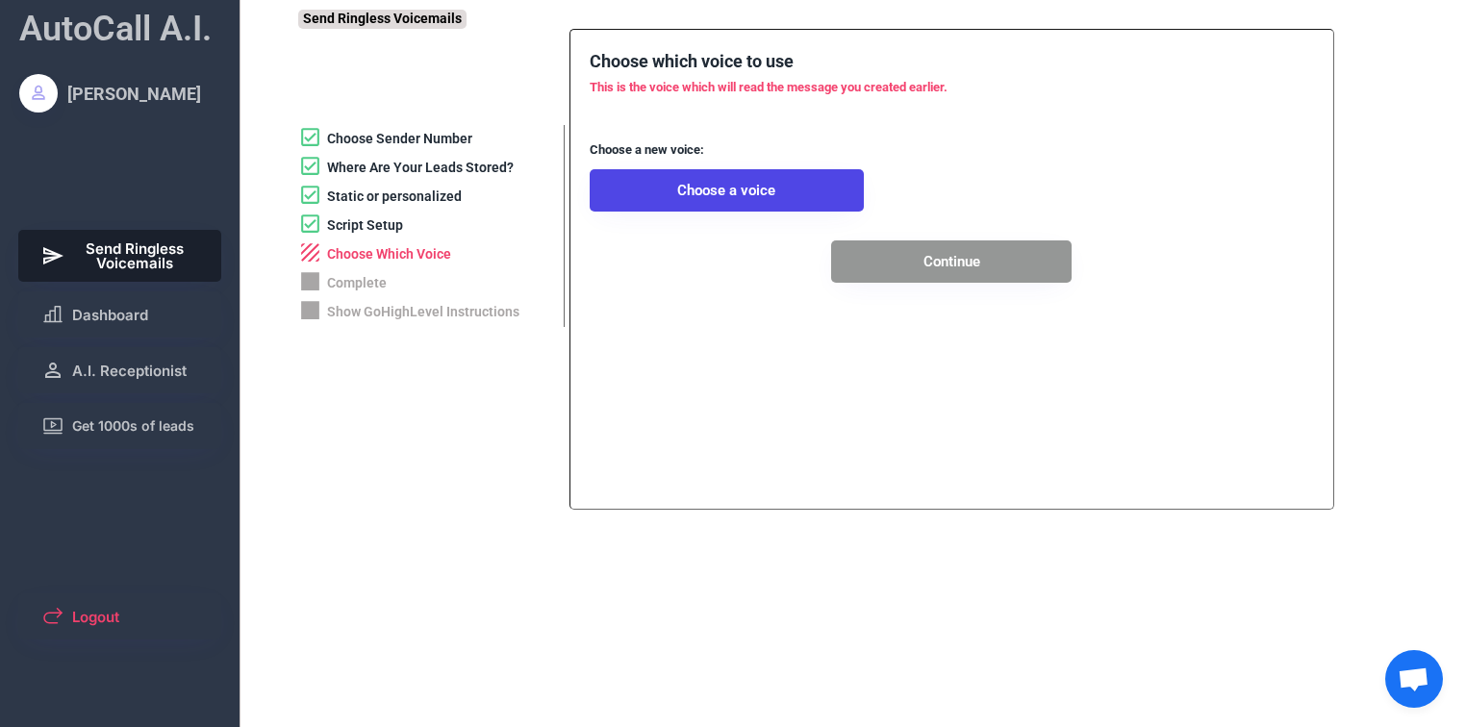
click at [370, 224] on div "Script Setup" at bounding box center [365, 225] width 76 height 19
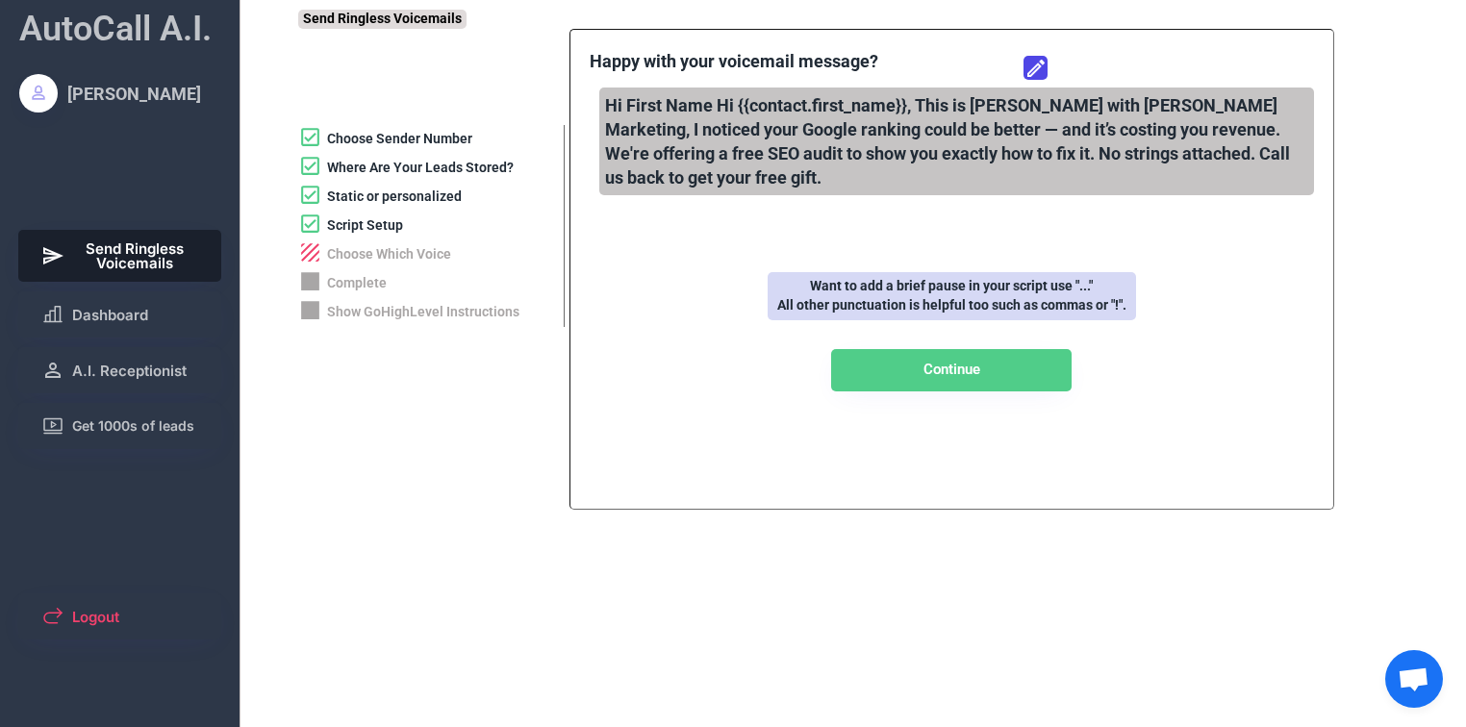
click at [760, 139] on div "Hi First Name Hi {{contact.first_name}}, This is [PERSON_NAME] with [PERSON_NAM…" at bounding box center [956, 142] width 715 height 109
click at [1041, 65] on icon at bounding box center [1035, 68] width 23 height 23
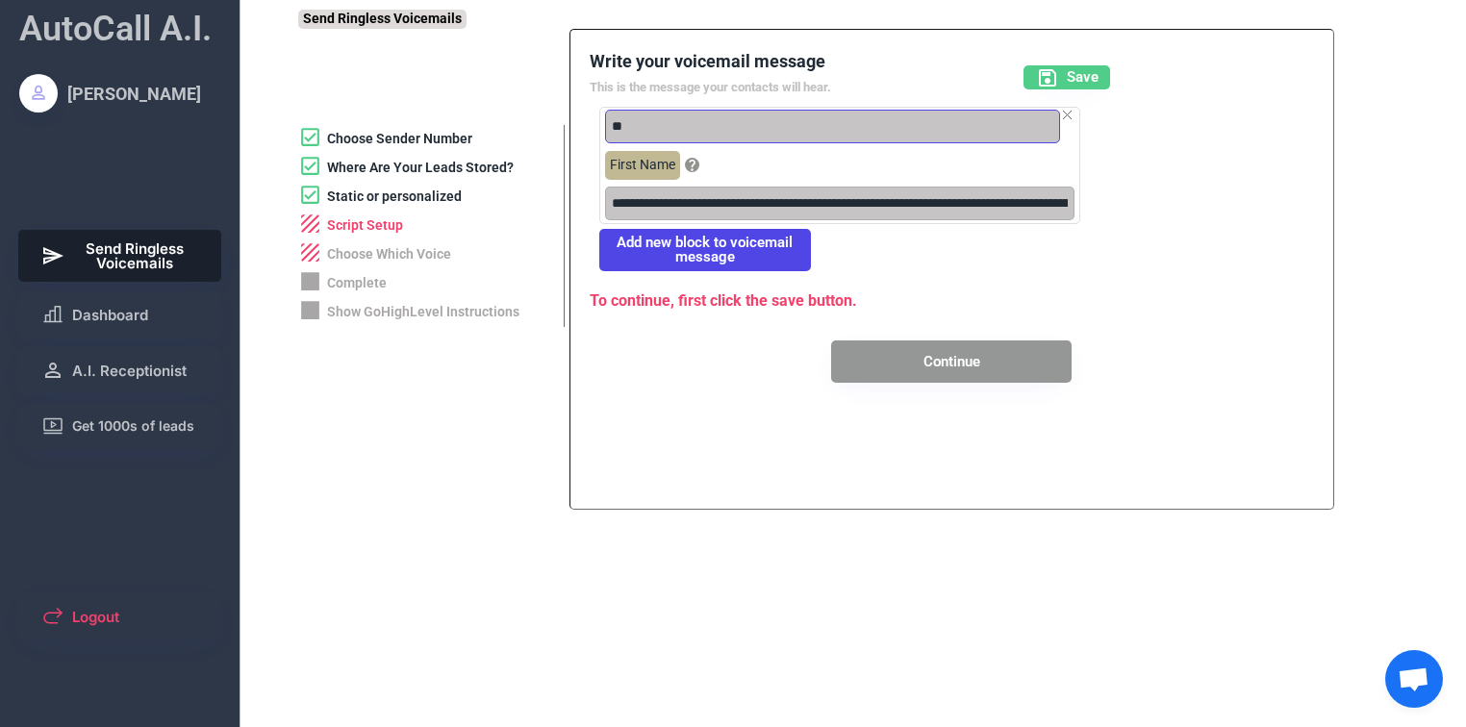
click at [659, 135] on input "input" at bounding box center [832, 127] width 455 height 34
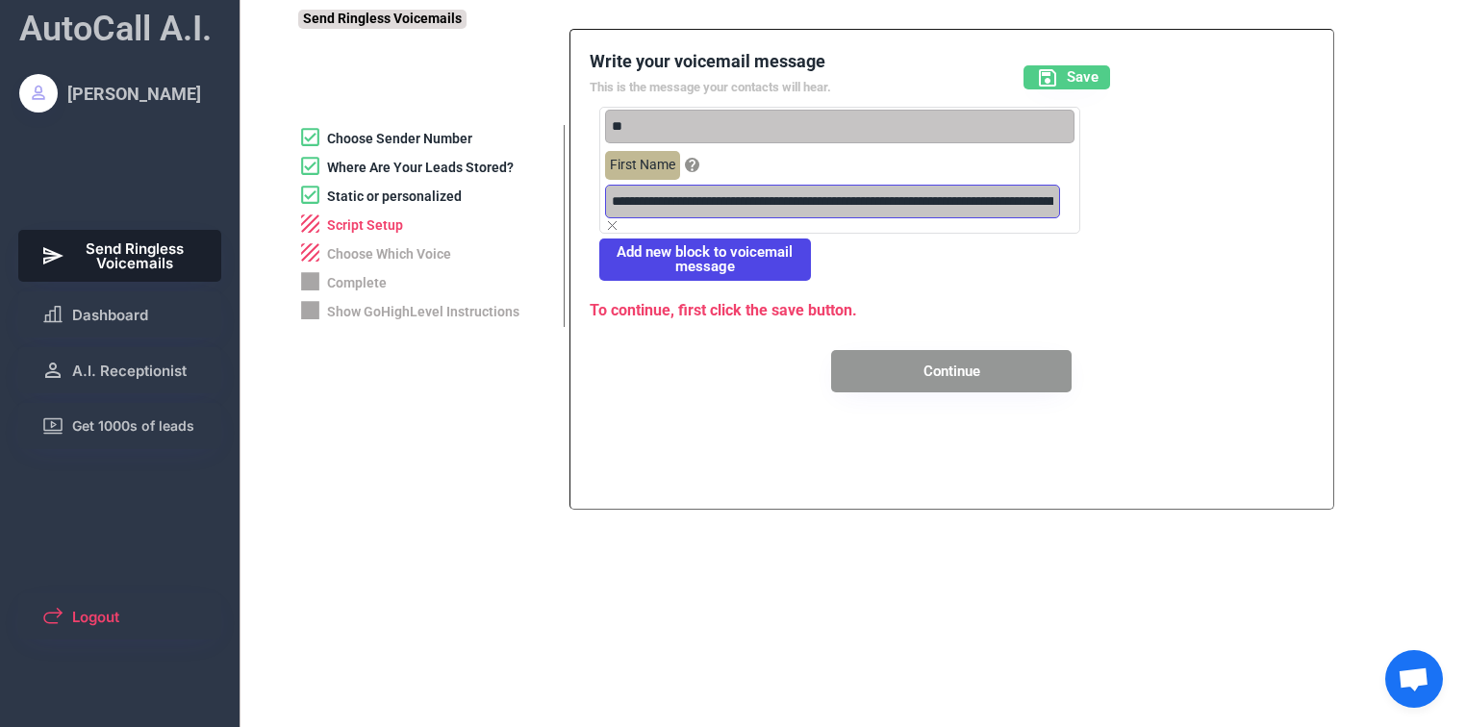
drag, startPoint x: 760, startPoint y: 212, endPoint x: 625, endPoint y: 211, distance: 134.7
click at [625, 211] on input "input" at bounding box center [832, 202] width 455 height 34
drag, startPoint x: 650, startPoint y: 217, endPoint x: 697, endPoint y: 208, distance: 48.1
click at [689, 208] on input "input" at bounding box center [832, 202] width 455 height 34
drag, startPoint x: 762, startPoint y: 215, endPoint x: 630, endPoint y: 207, distance: 132.0
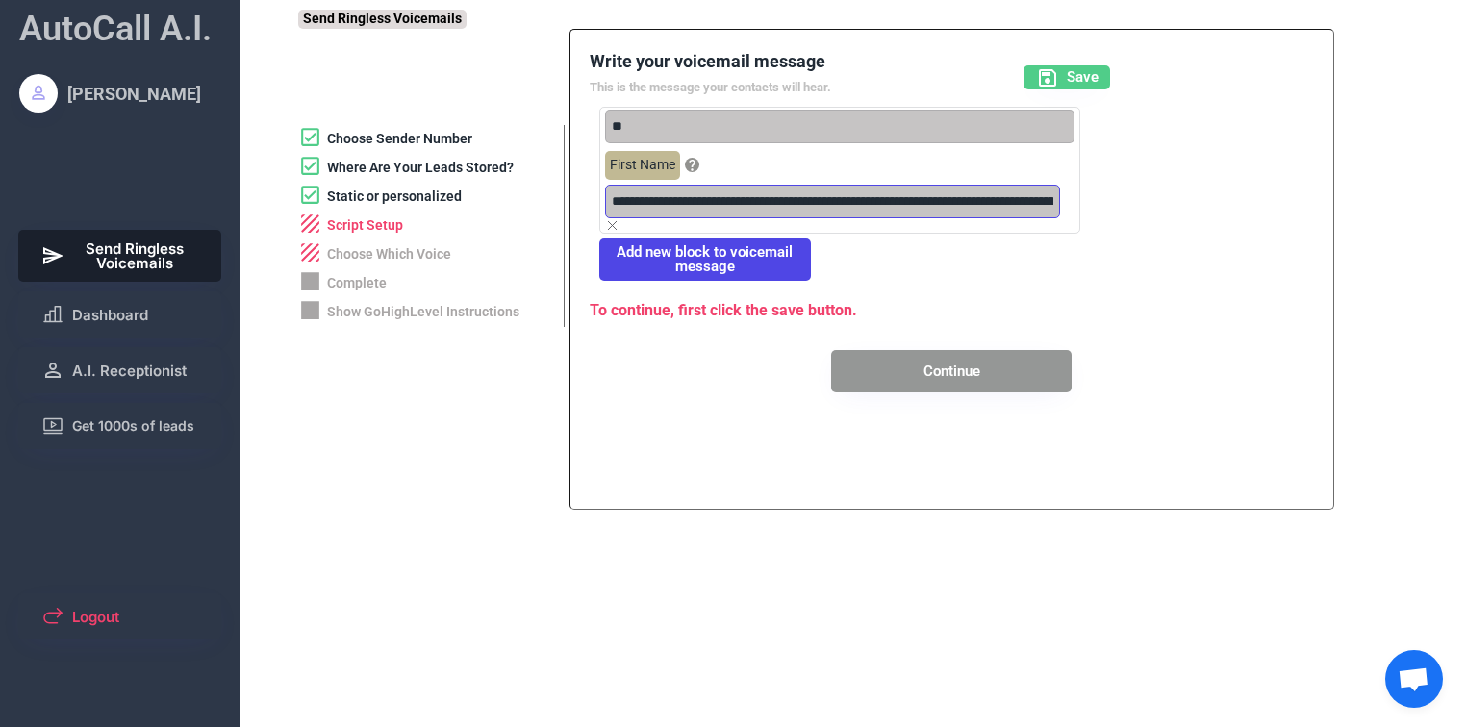
click at [630, 207] on input "input" at bounding box center [832, 202] width 455 height 34
click at [648, 214] on input "input" at bounding box center [832, 202] width 455 height 34
click at [627, 211] on input "input" at bounding box center [832, 202] width 455 height 34
drag, startPoint x: 613, startPoint y: 208, endPoint x: 762, endPoint y: 213, distance: 149.2
click at [762, 213] on input "input" at bounding box center [832, 202] width 455 height 34
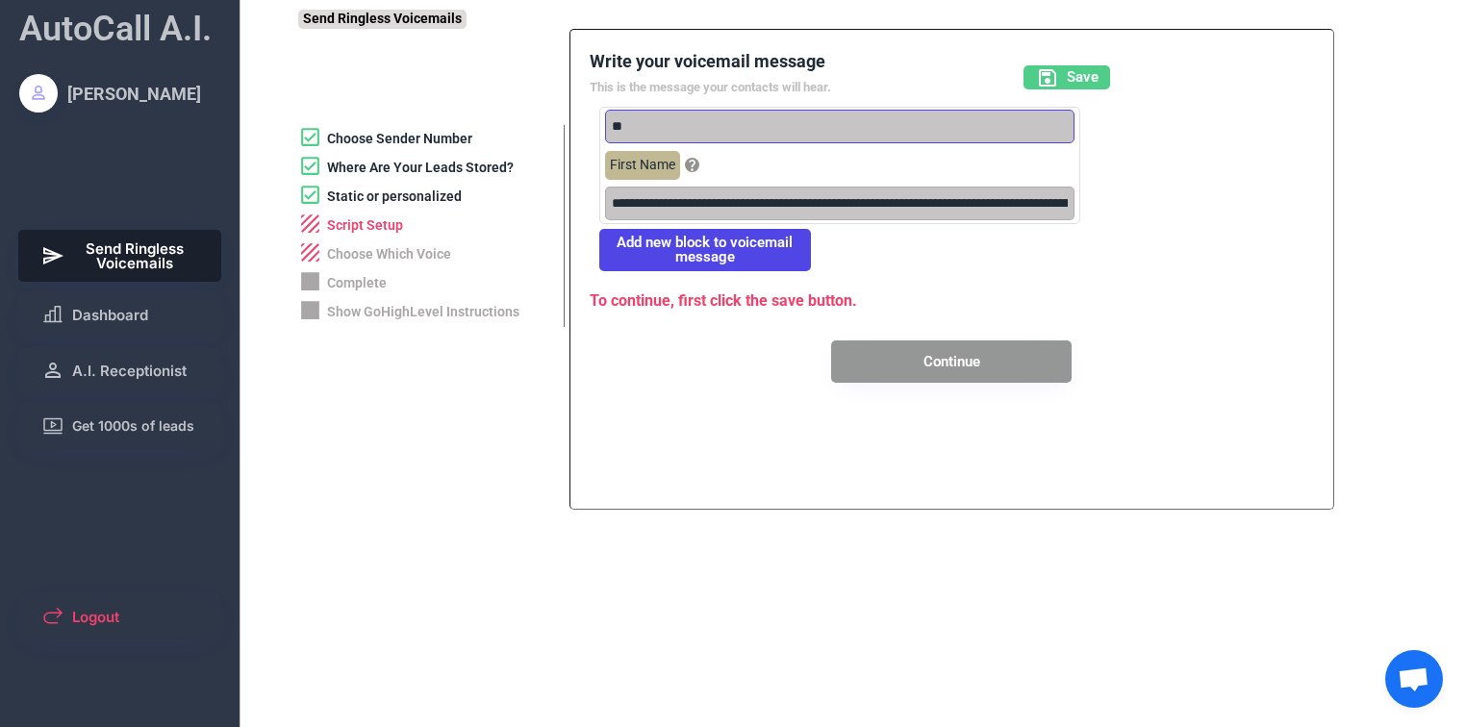
drag, startPoint x: 652, startPoint y: 135, endPoint x: 619, endPoint y: 138, distance: 33.8
click at [592, 131] on div "Write your voicemail message This is the message your contacts will hear. Save …" at bounding box center [952, 216] width 724 height 335
paste input "**********"
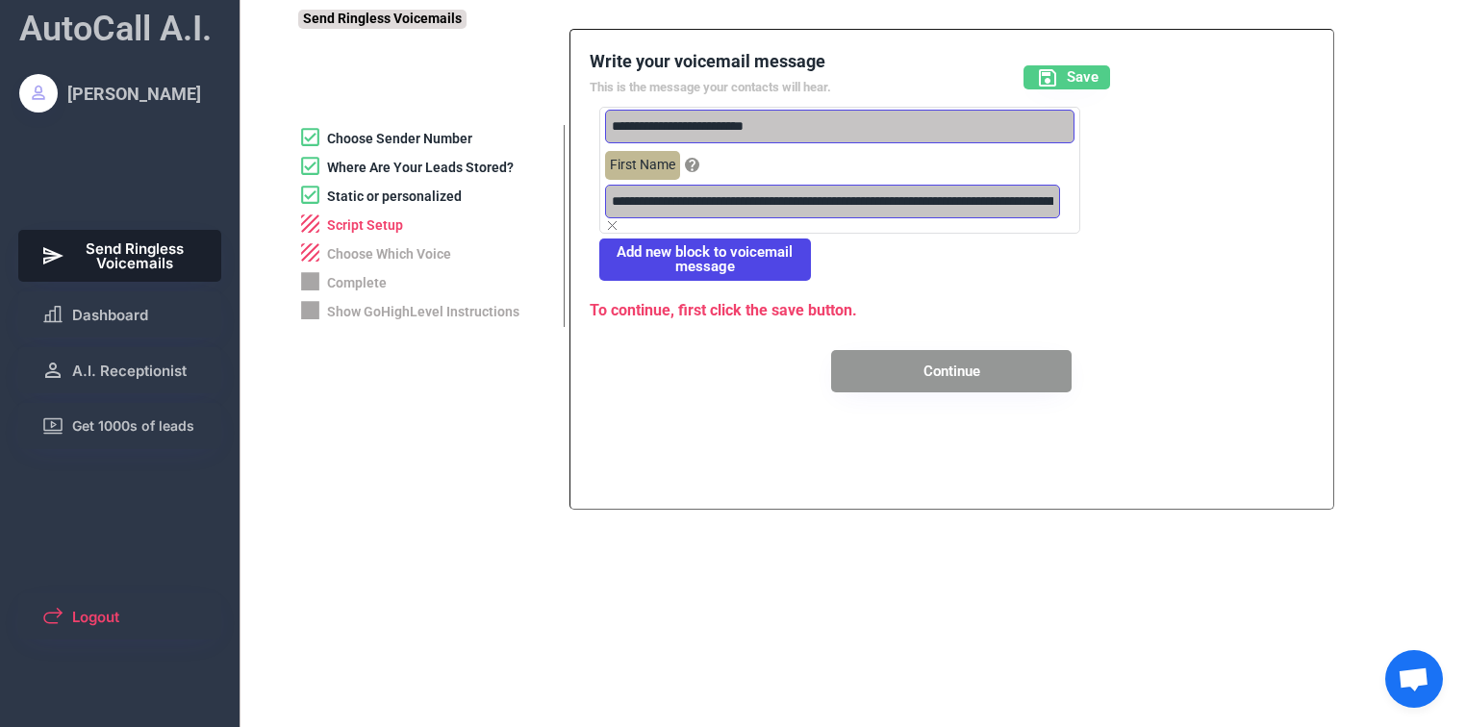
type input "**********"
click at [766, 210] on input "input" at bounding box center [832, 202] width 455 height 34
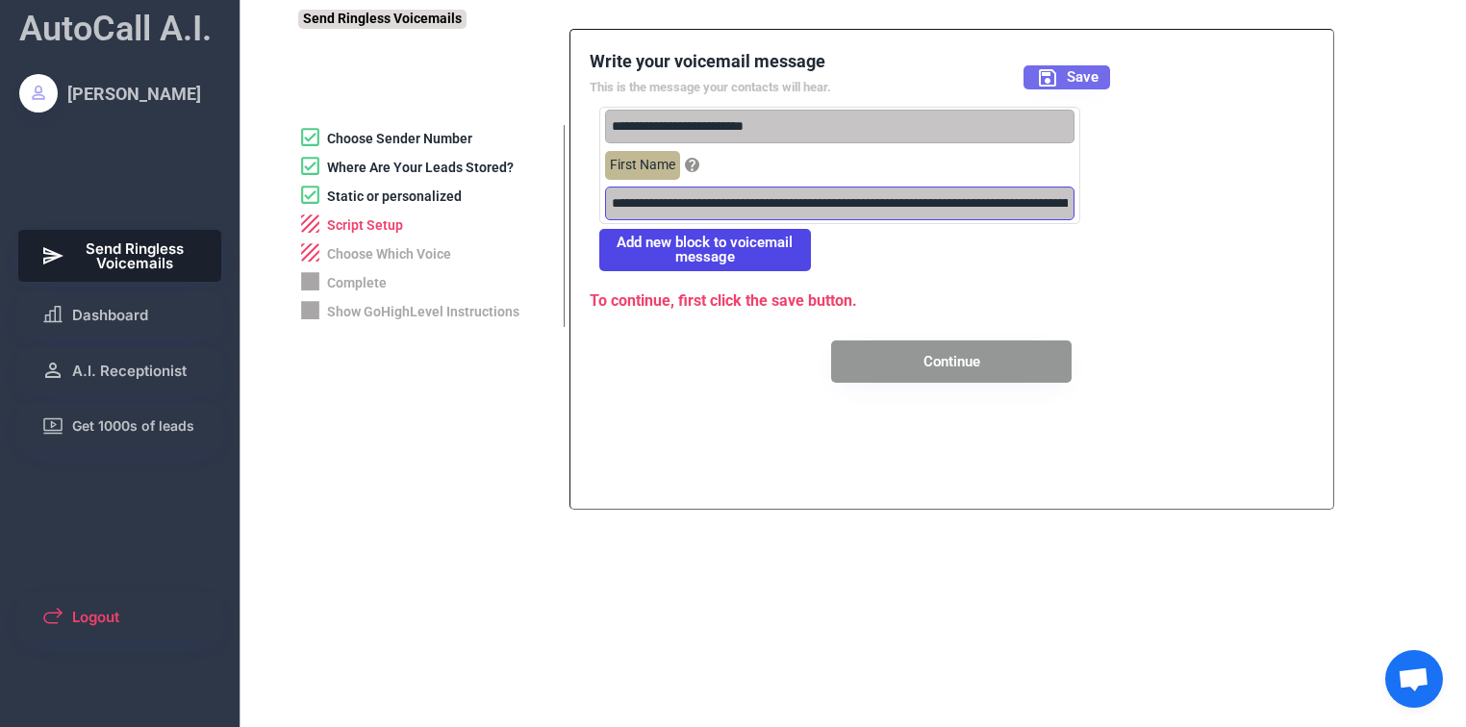
type input "**********"
click at [1085, 79] on span "Save" at bounding box center [1083, 77] width 32 height 14
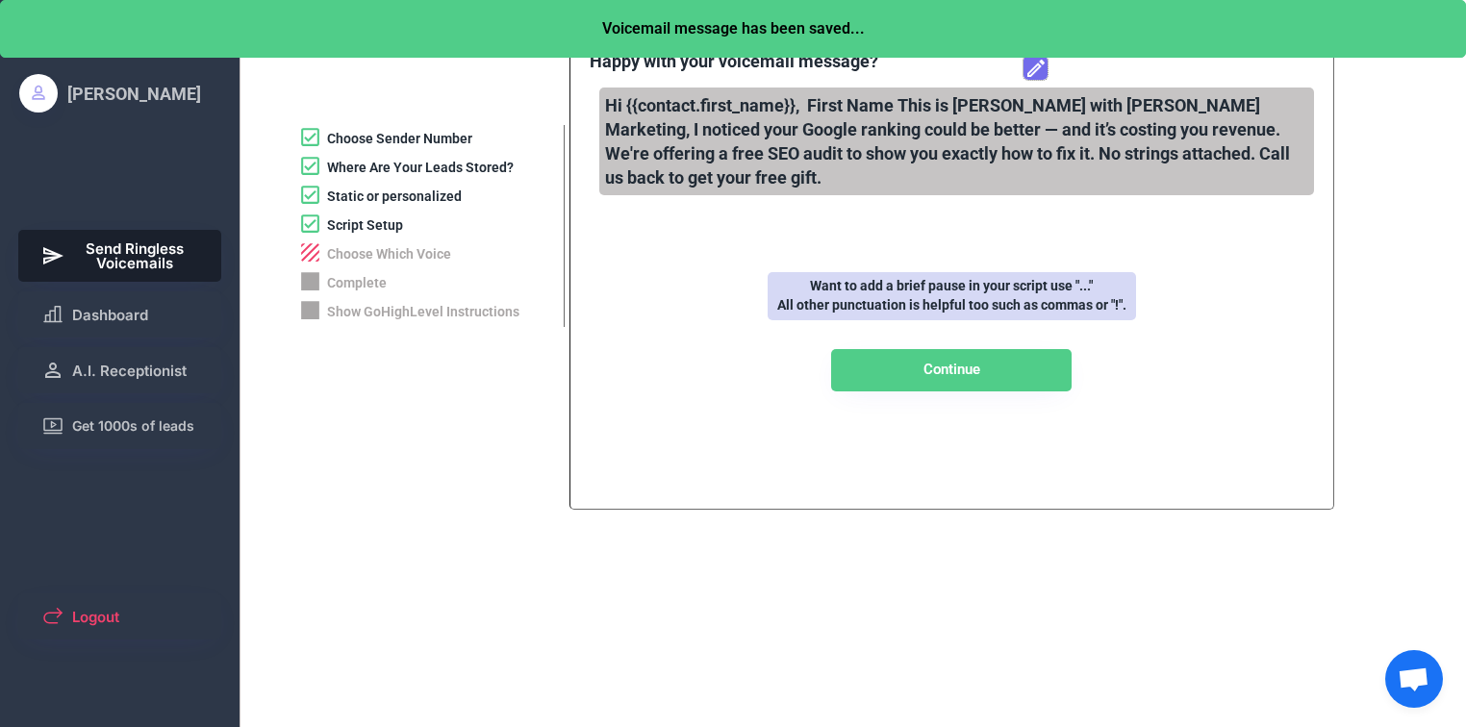
click at [1039, 70] on icon at bounding box center [1035, 68] width 23 height 23
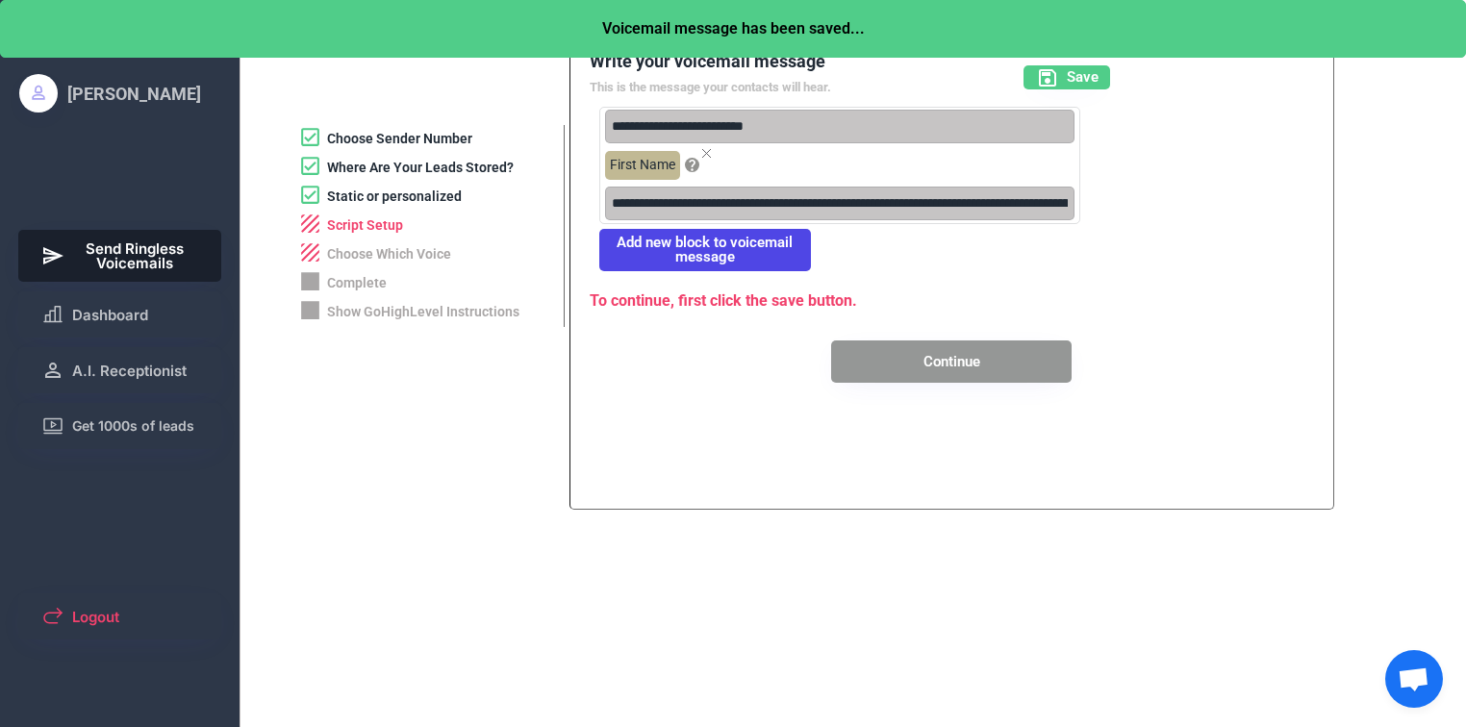
click at [657, 175] on div "First Name" at bounding box center [642, 165] width 75 height 29
click at [783, 135] on input "input" at bounding box center [832, 127] width 455 height 34
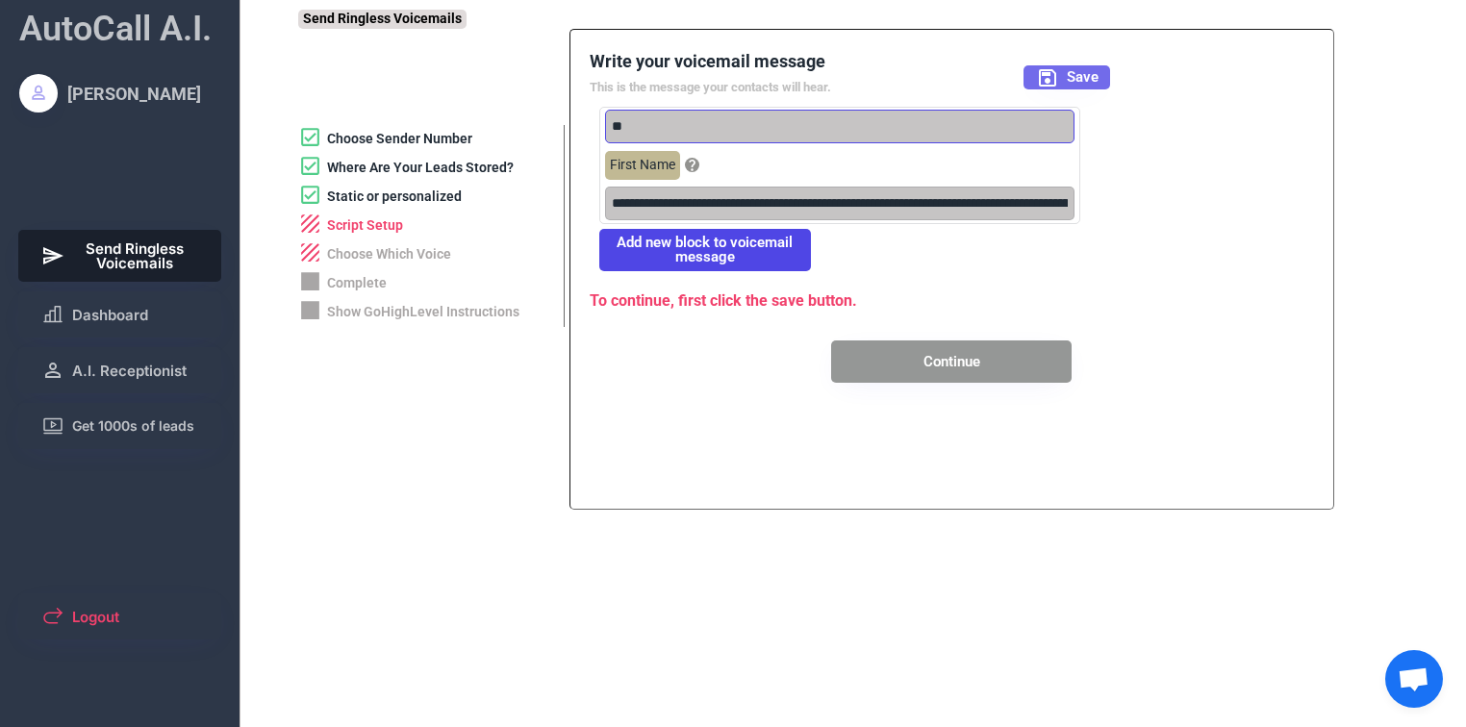
type input "**"
click at [1100, 74] on button "Save" at bounding box center [1066, 77] width 87 height 24
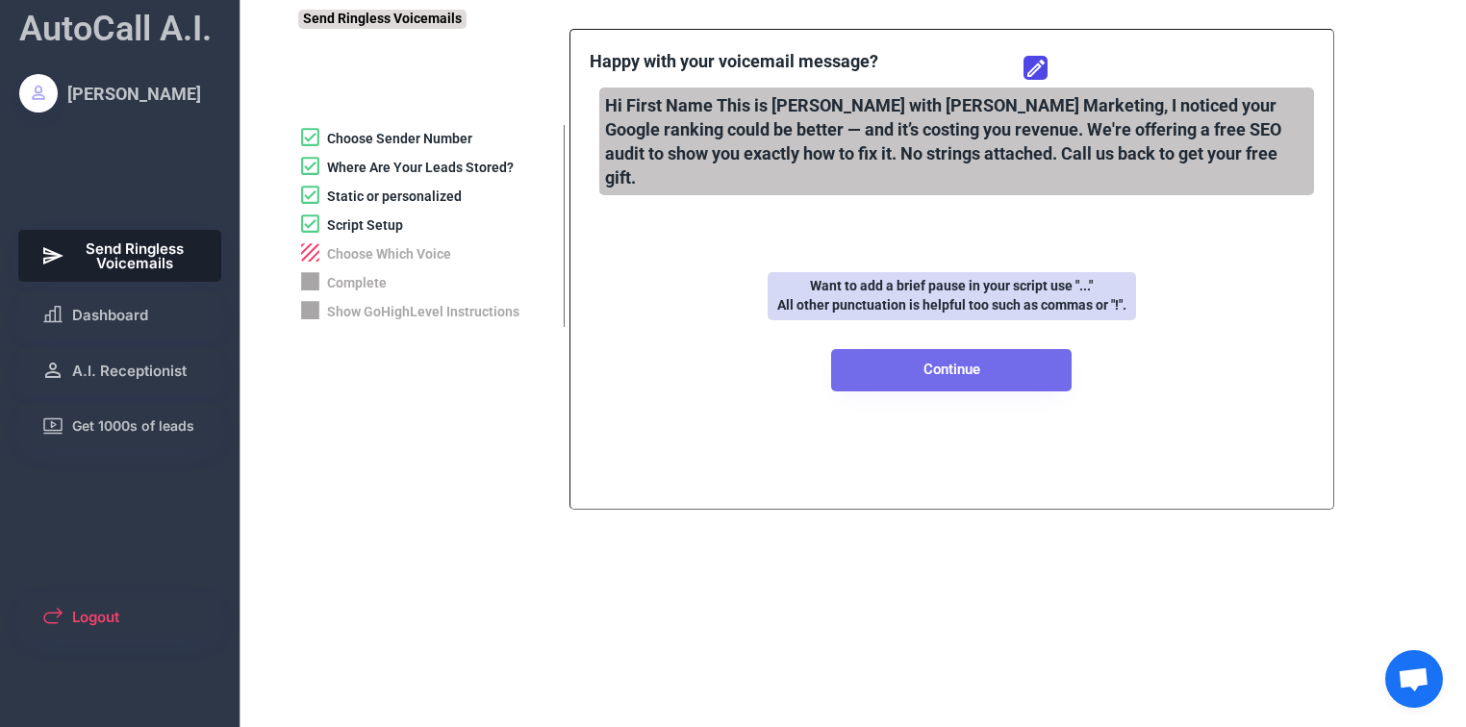
click at [962, 362] on button "Continue" at bounding box center [951, 370] width 240 height 42
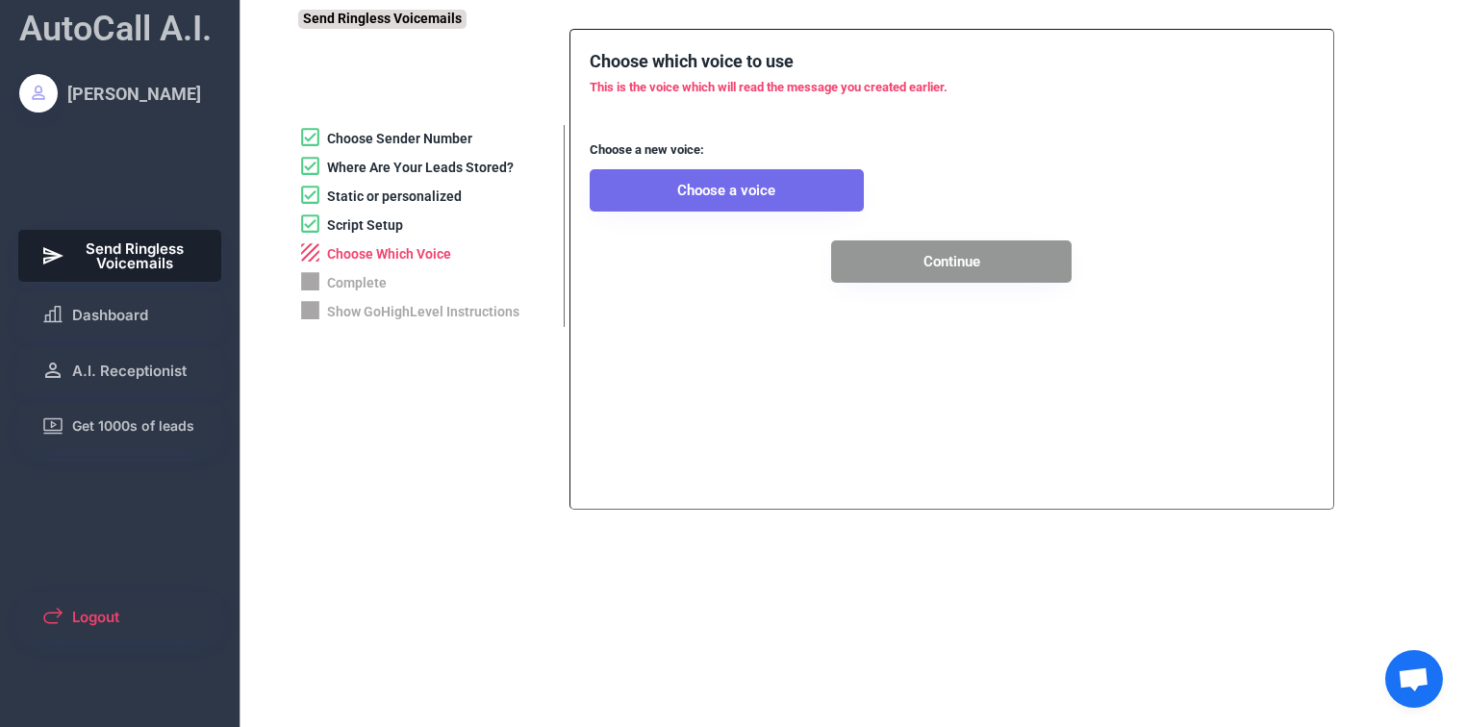
click at [746, 200] on button "Choose a voice" at bounding box center [727, 190] width 274 height 42
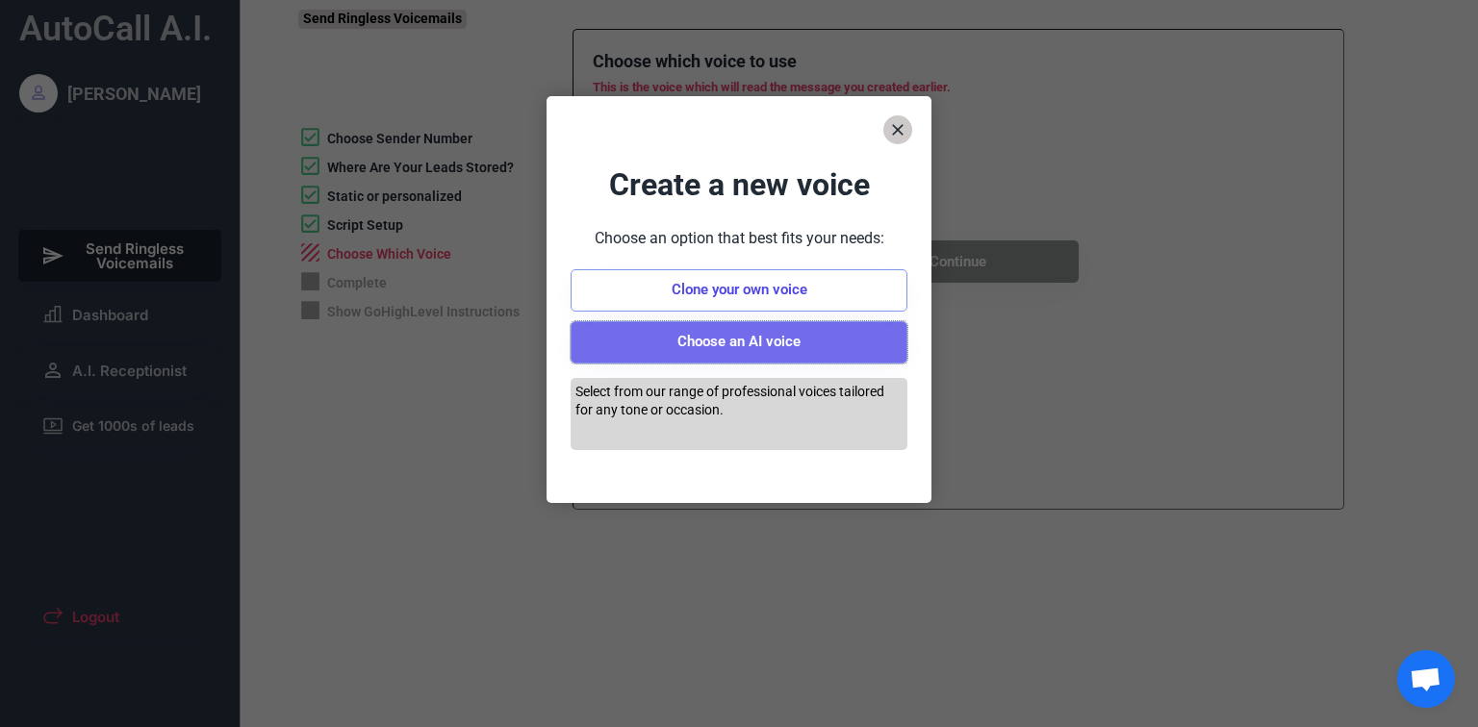
click at [771, 345] on button "Choose an AI voice" at bounding box center [738, 342] width 337 height 42
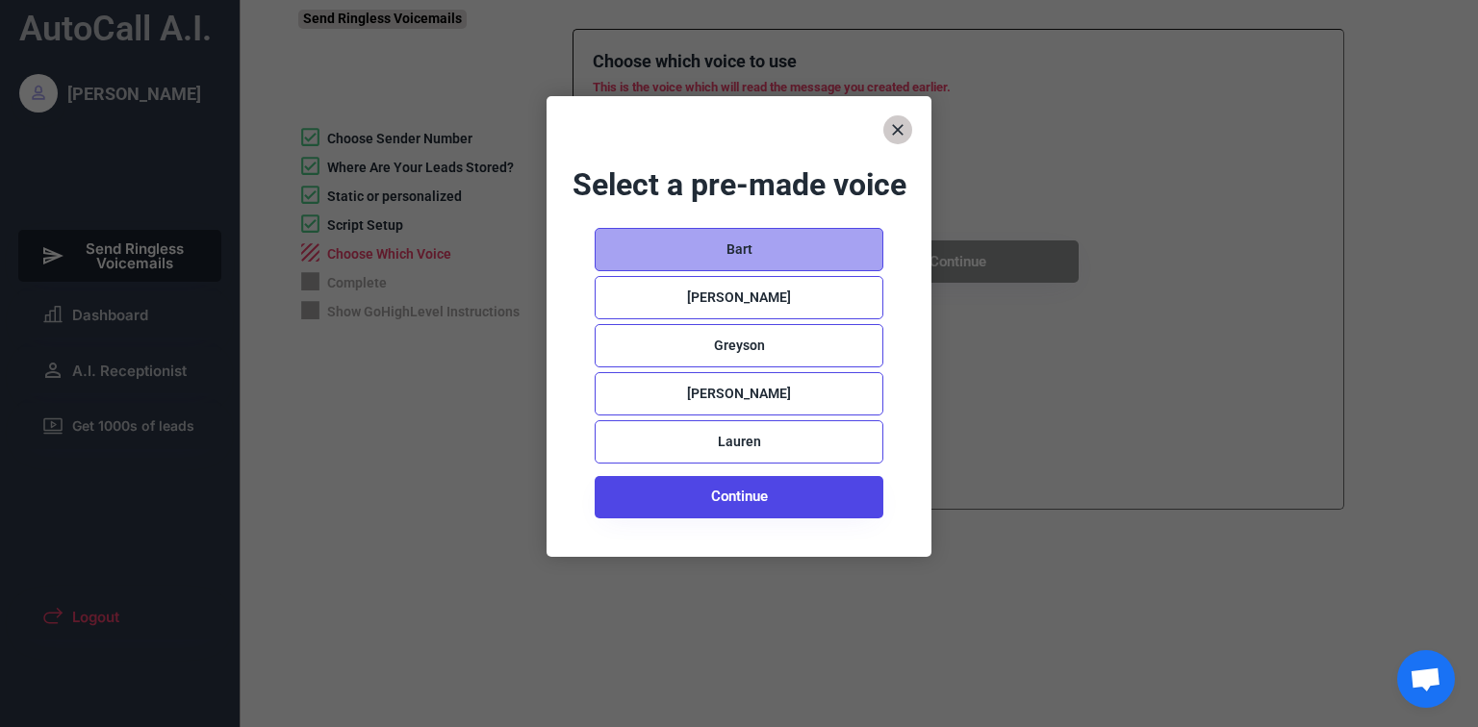
click at [759, 271] on div "Bart" at bounding box center [738, 249] width 289 height 43
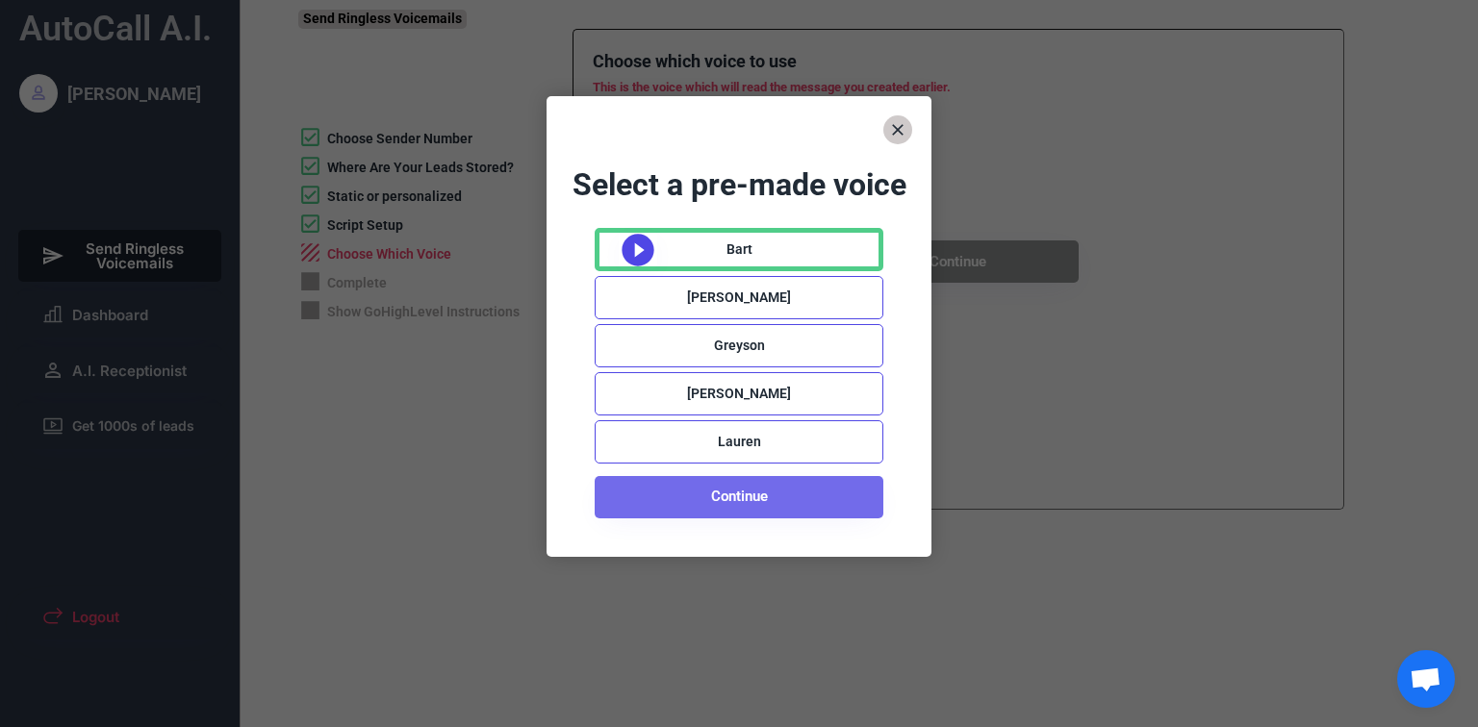
click at [743, 518] on button "Continue" at bounding box center [738, 497] width 289 height 42
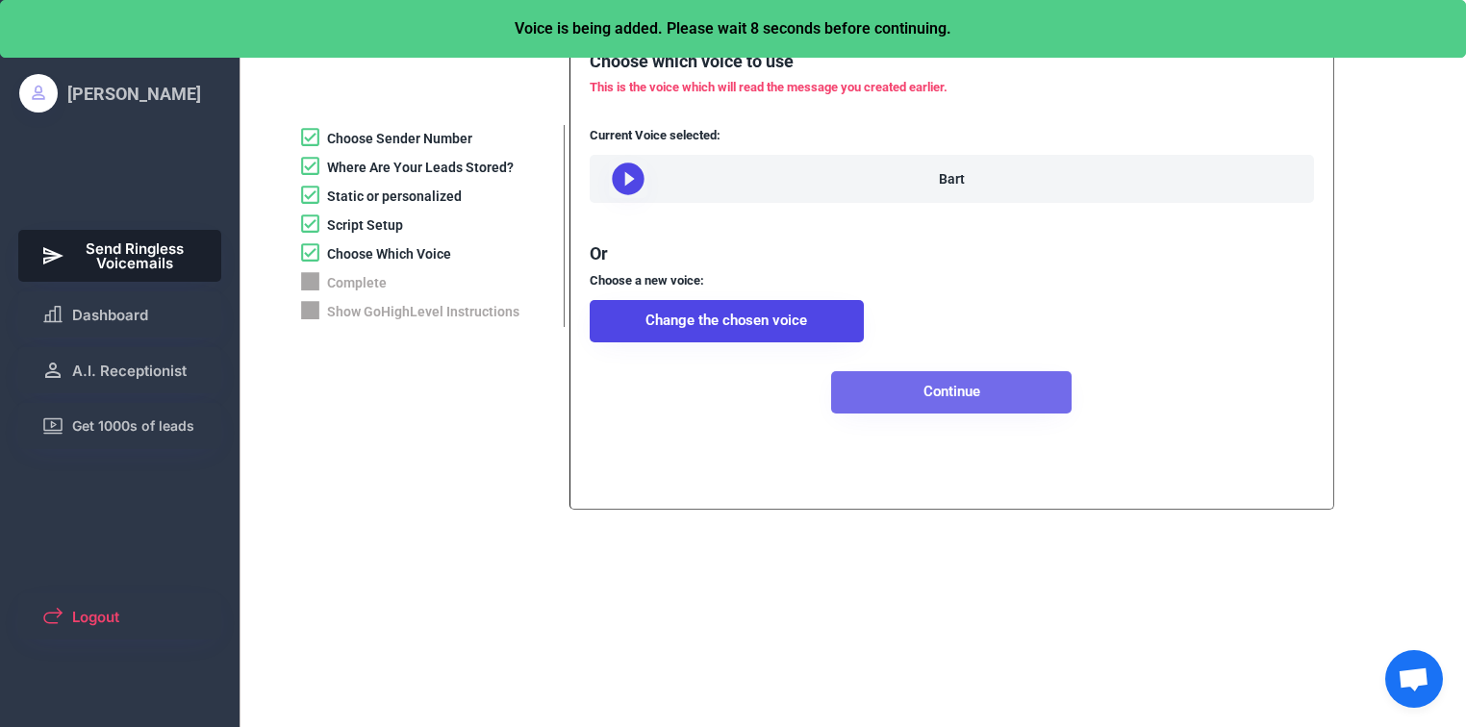
click at [940, 414] on button "Continue" at bounding box center [951, 392] width 240 height 42
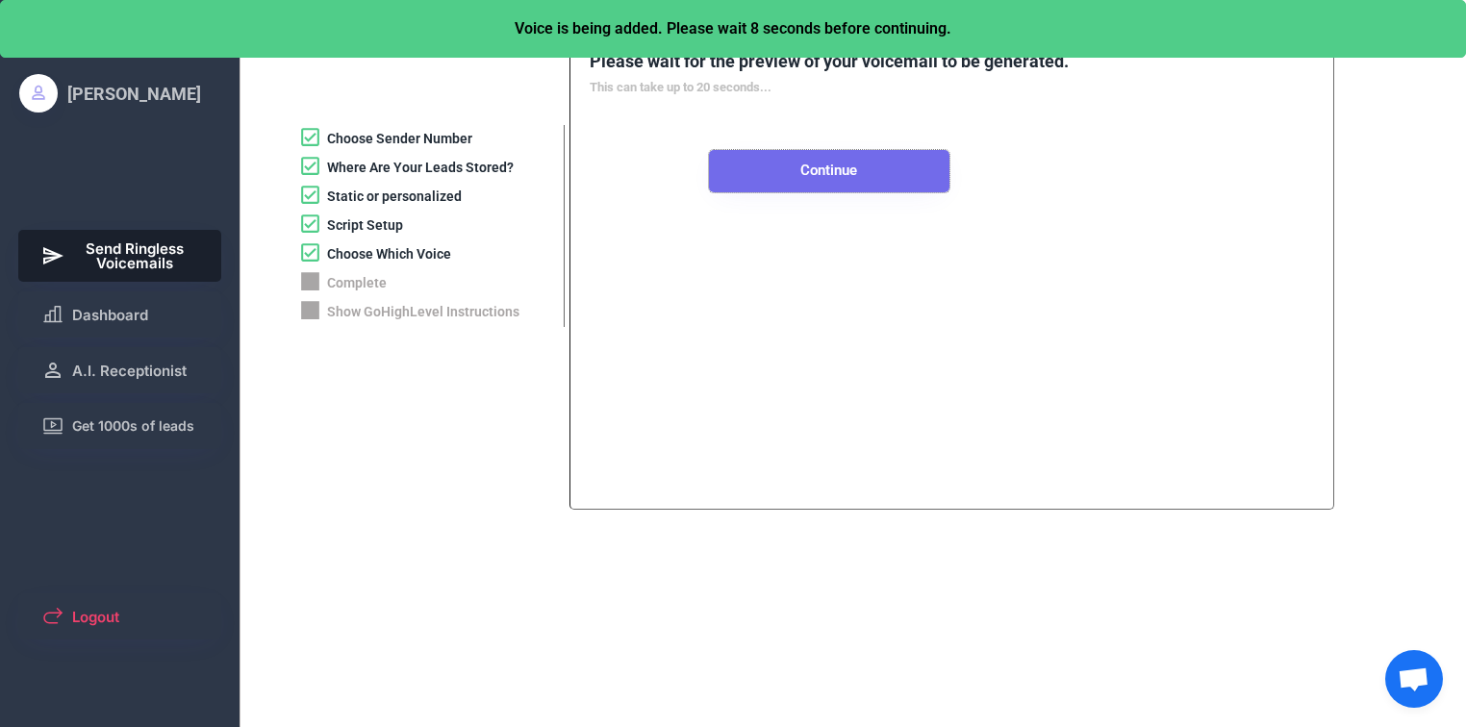
click at [899, 173] on button "Continue" at bounding box center [829, 171] width 240 height 42
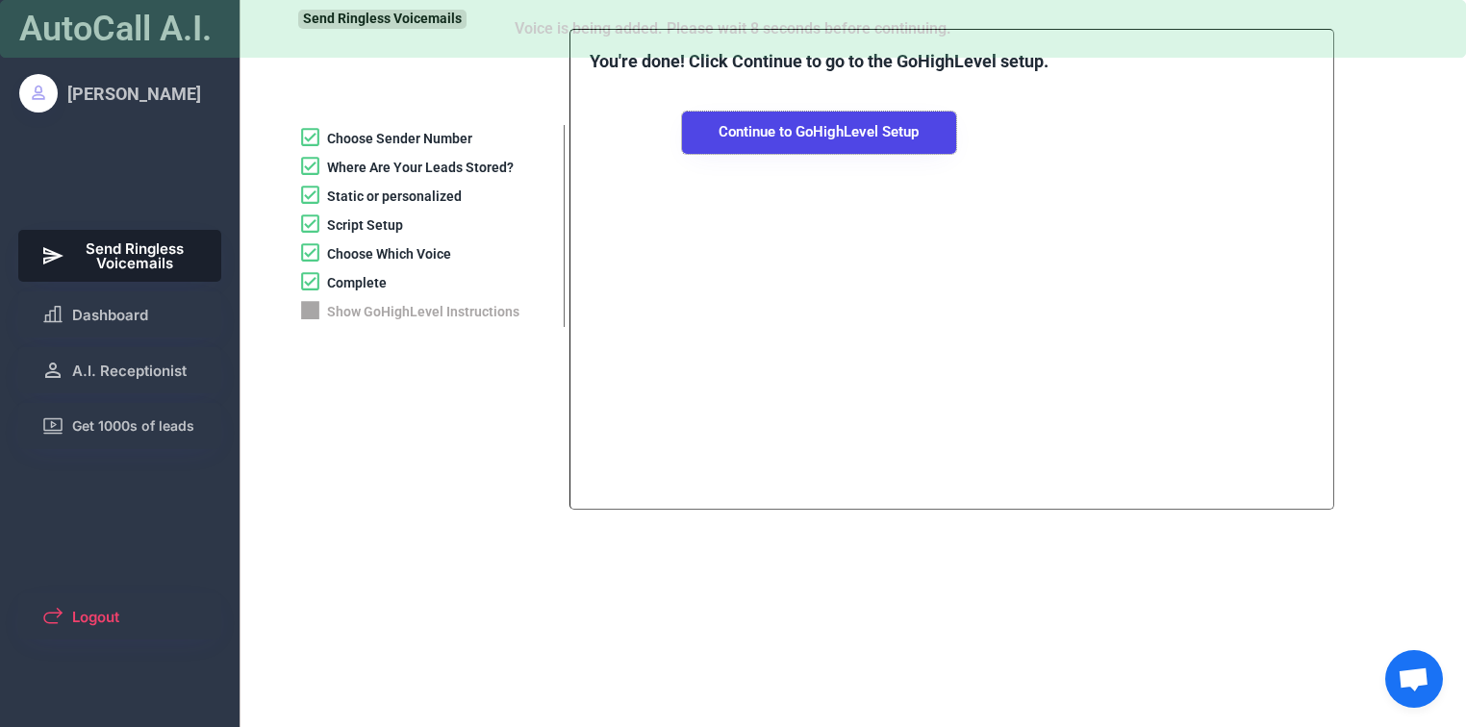
click at [895, 139] on button "Continue to GoHighLevel Setup" at bounding box center [819, 133] width 274 height 42
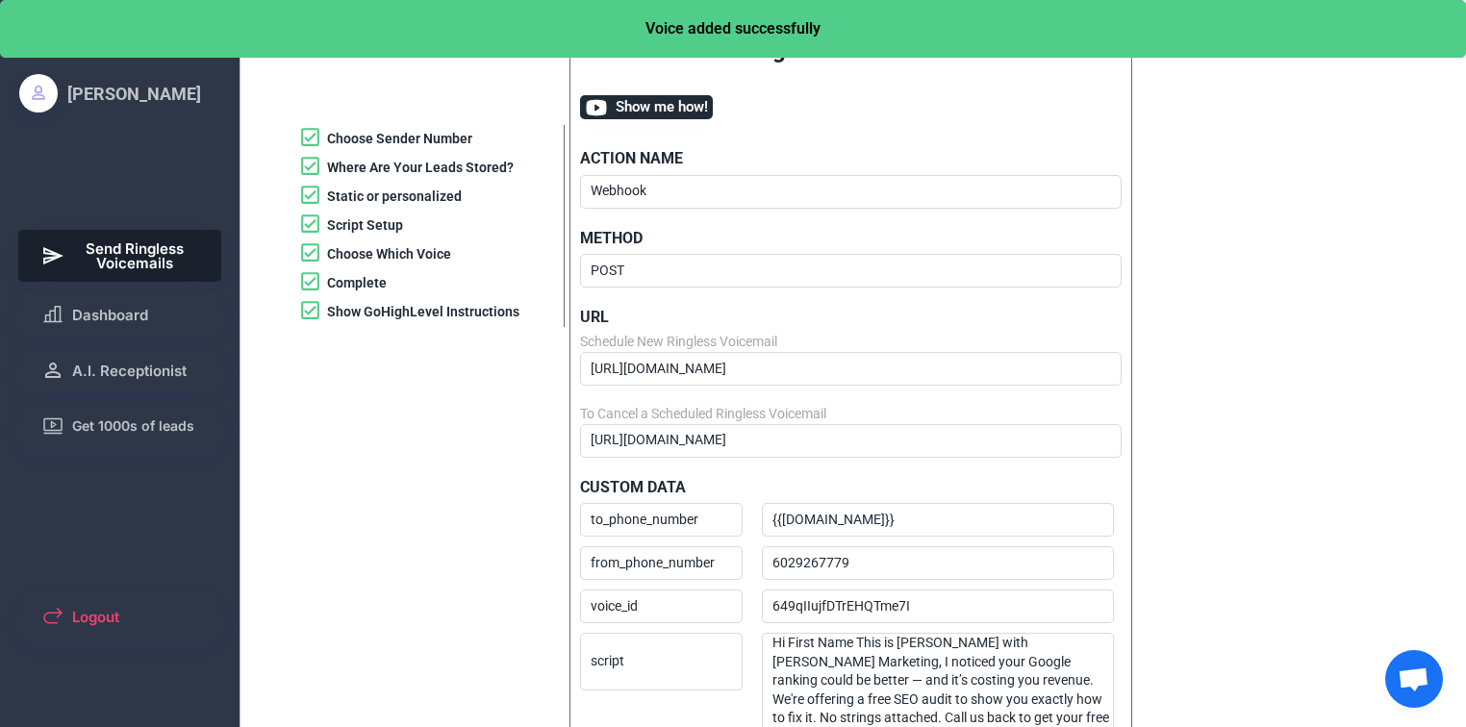
click at [603, 107] on use at bounding box center [596, 107] width 23 height 23
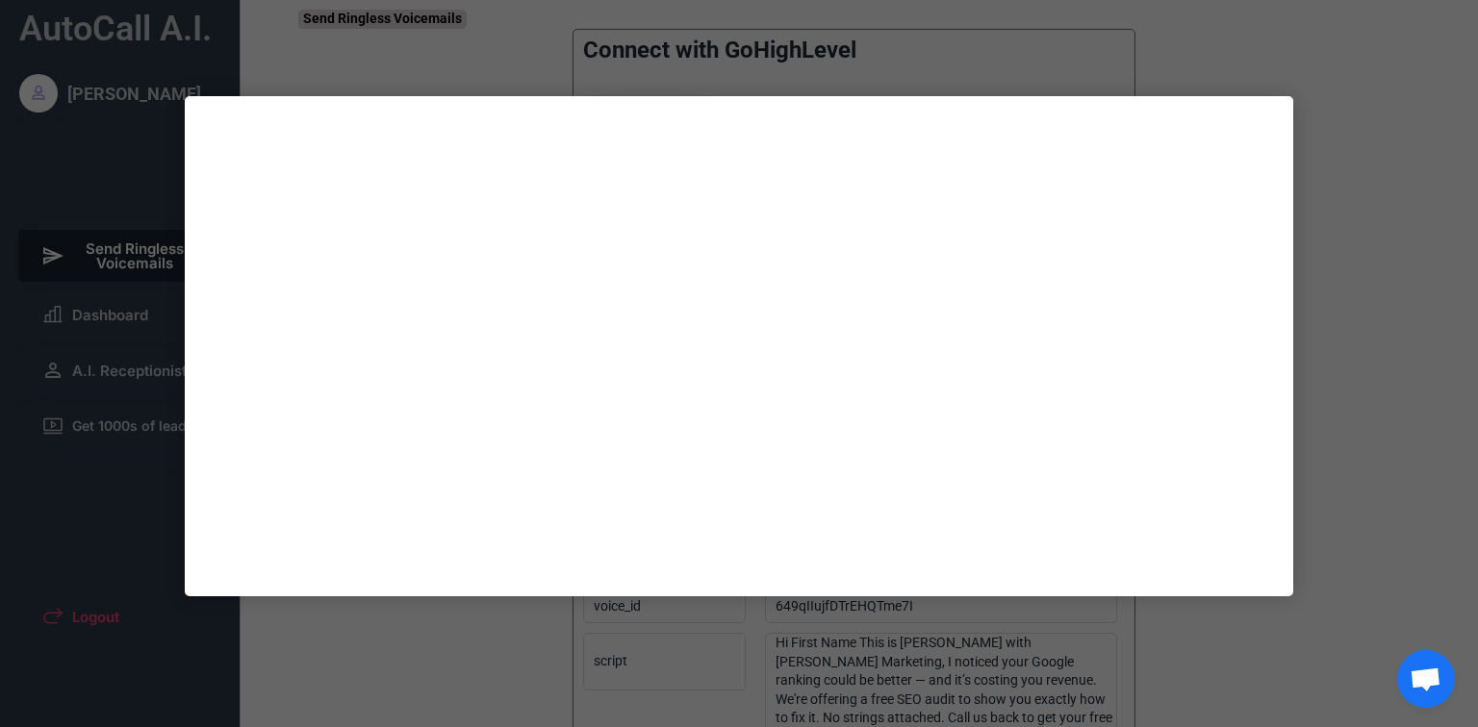
click at [1336, 331] on div at bounding box center [739, 363] width 1478 height 727
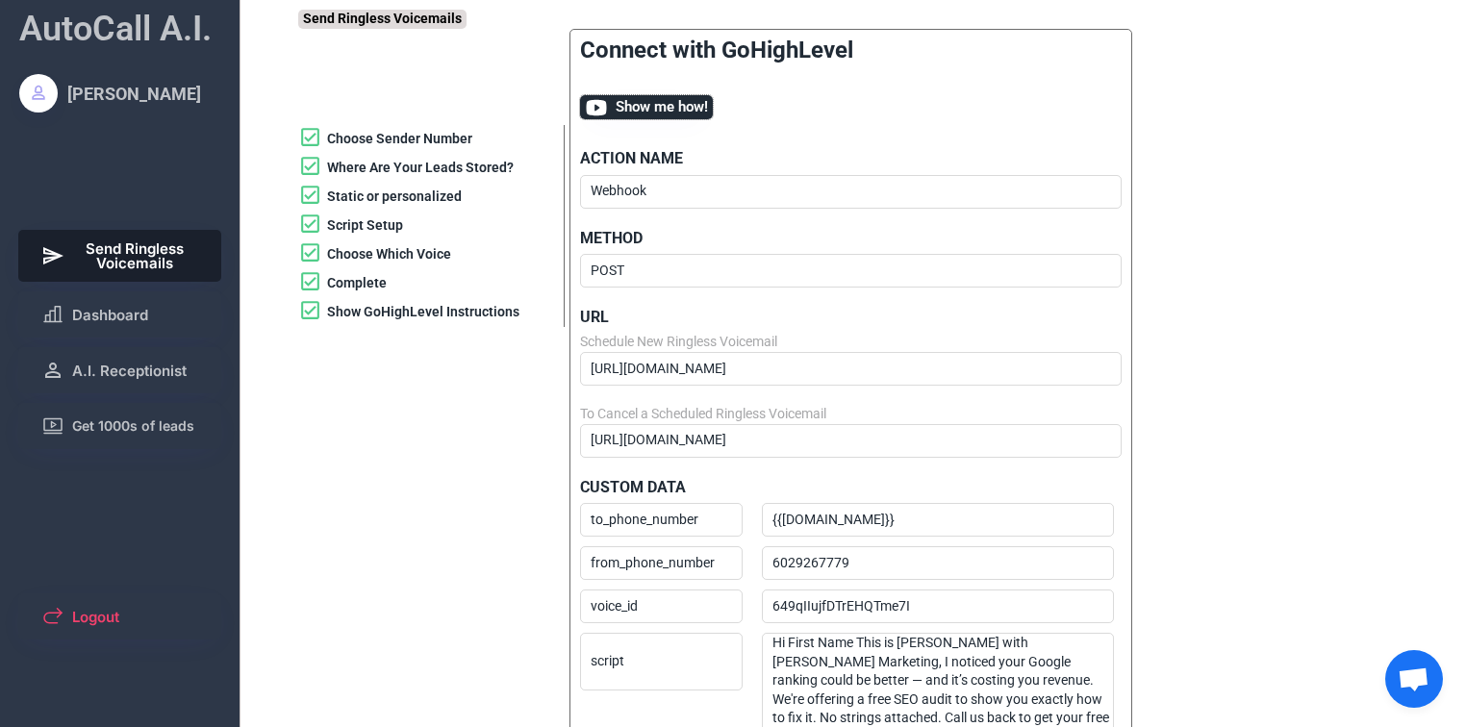
click at [676, 104] on span "Show me how!" at bounding box center [662, 107] width 92 height 14
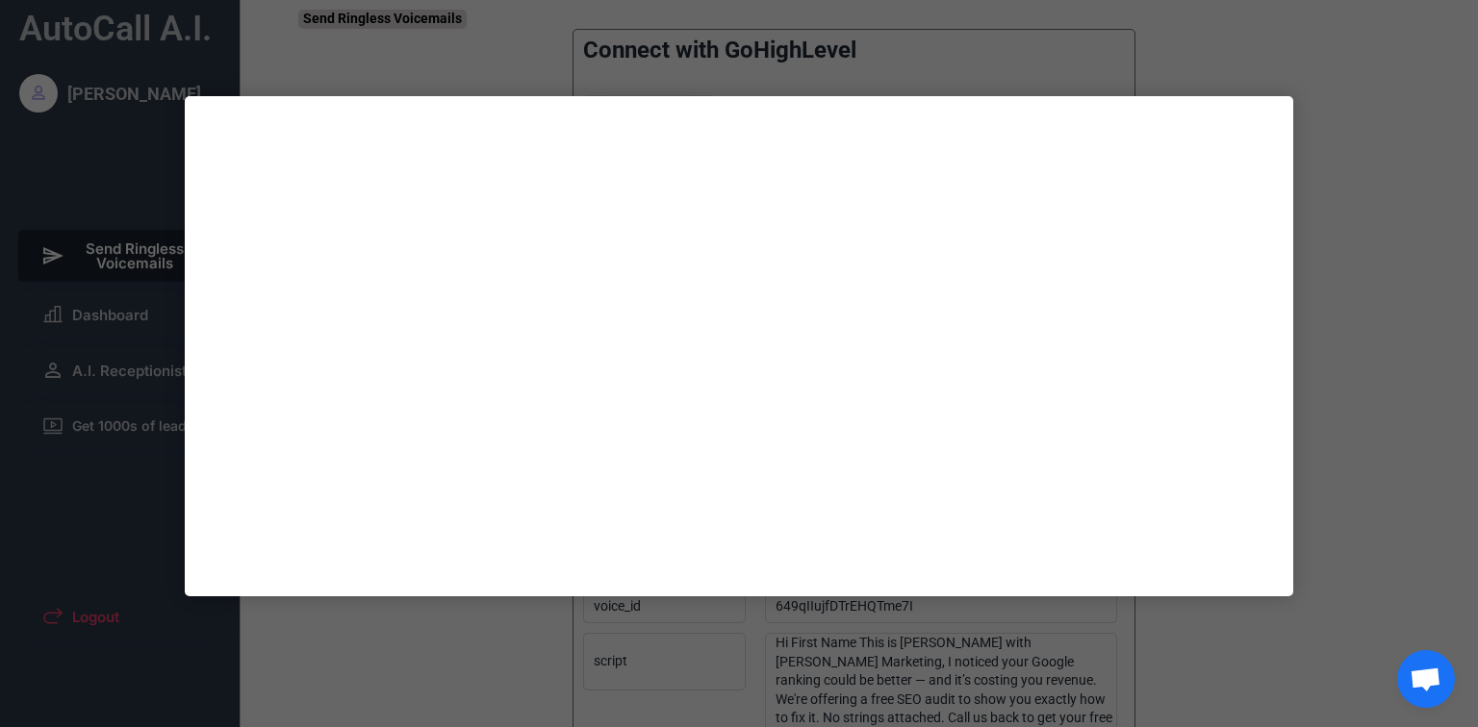
click at [1369, 366] on div at bounding box center [739, 363] width 1478 height 727
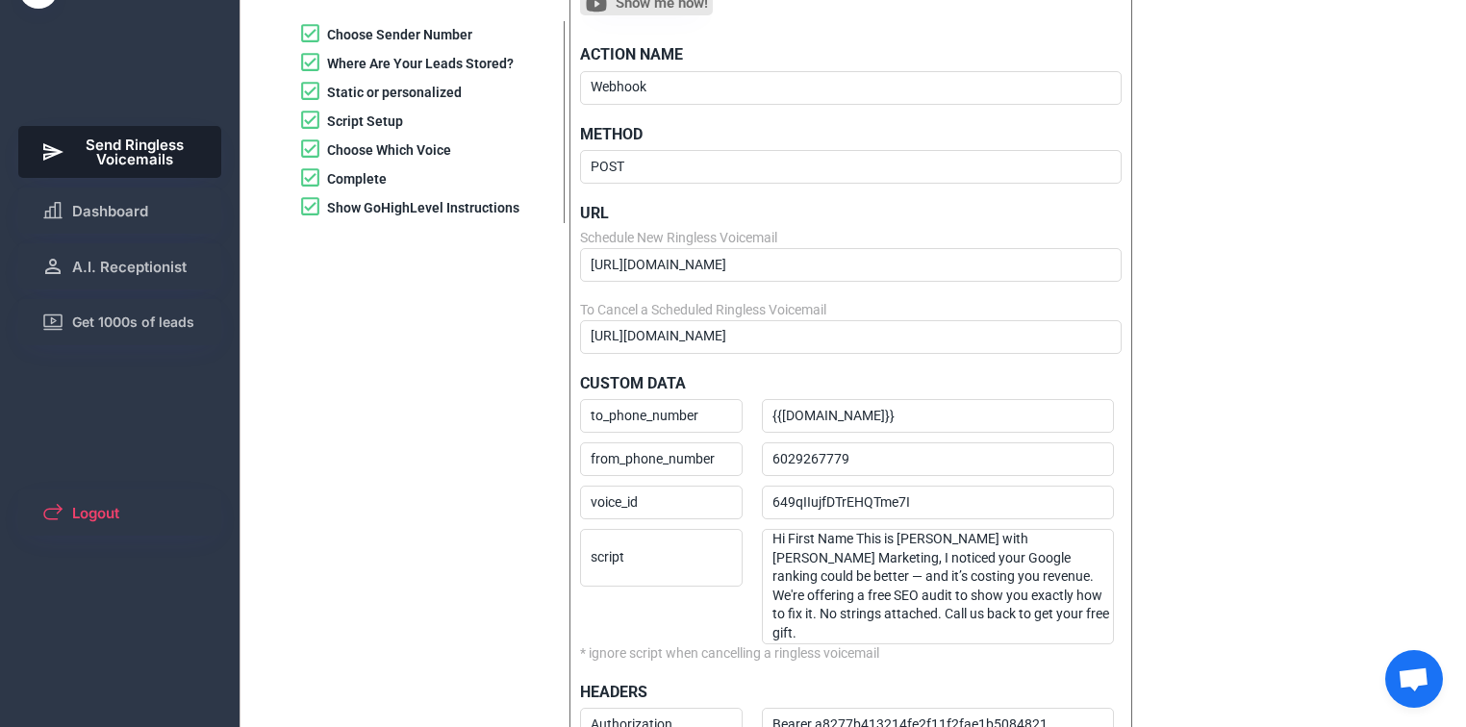
scroll to position [154, 0]
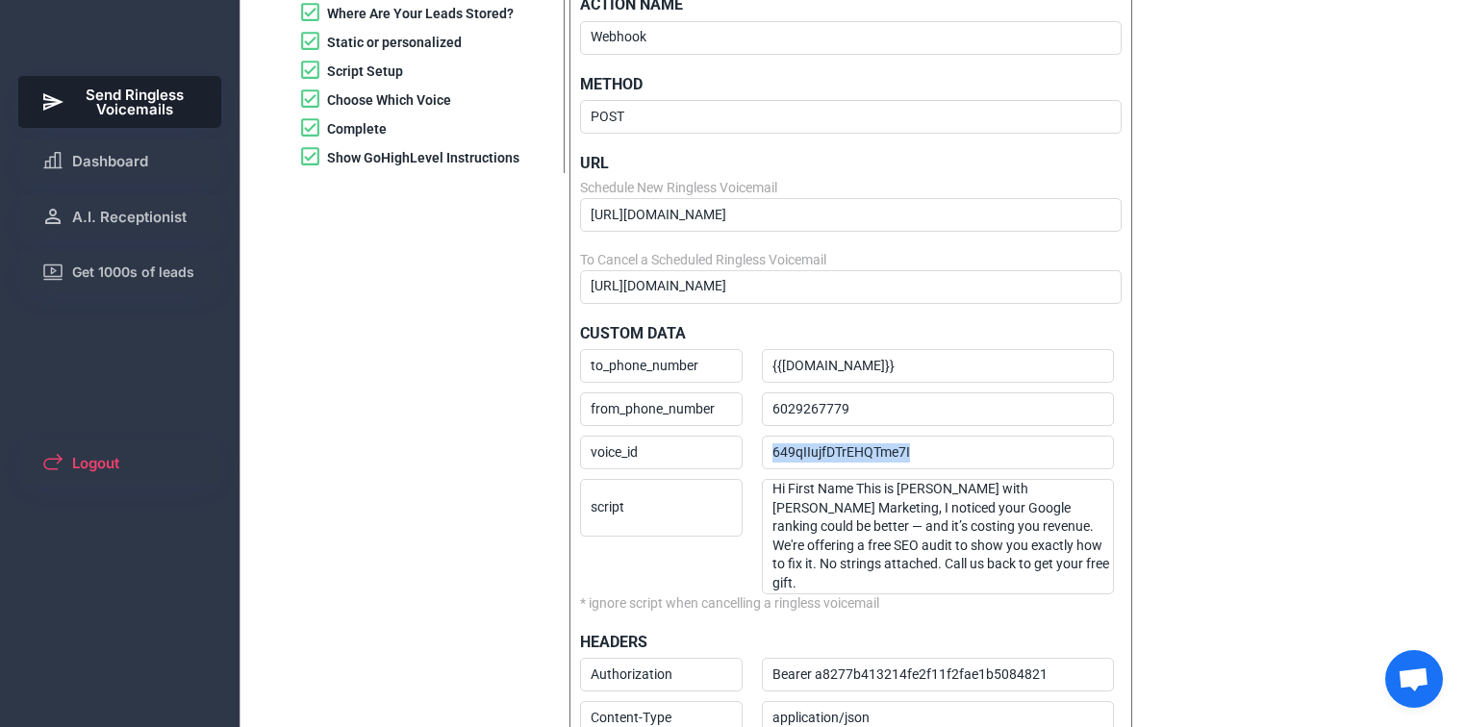
drag, startPoint x: 926, startPoint y: 451, endPoint x: 770, endPoint y: 451, distance: 156.8
click at [770, 451] on div "649qIIujfDTrEHQTme7I" at bounding box center [938, 453] width 352 height 34
copy div "649qIIujfDTrEHQTme7I"
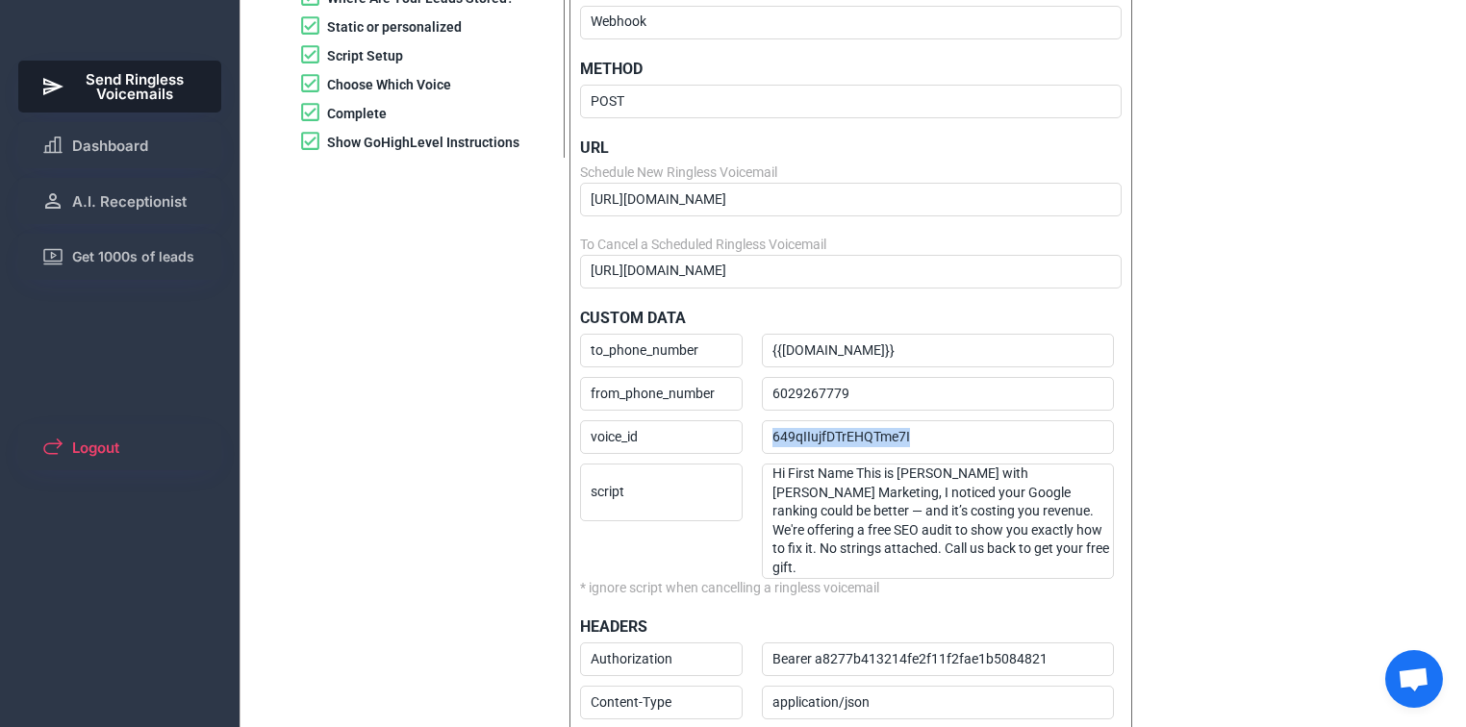
scroll to position [172, 0]
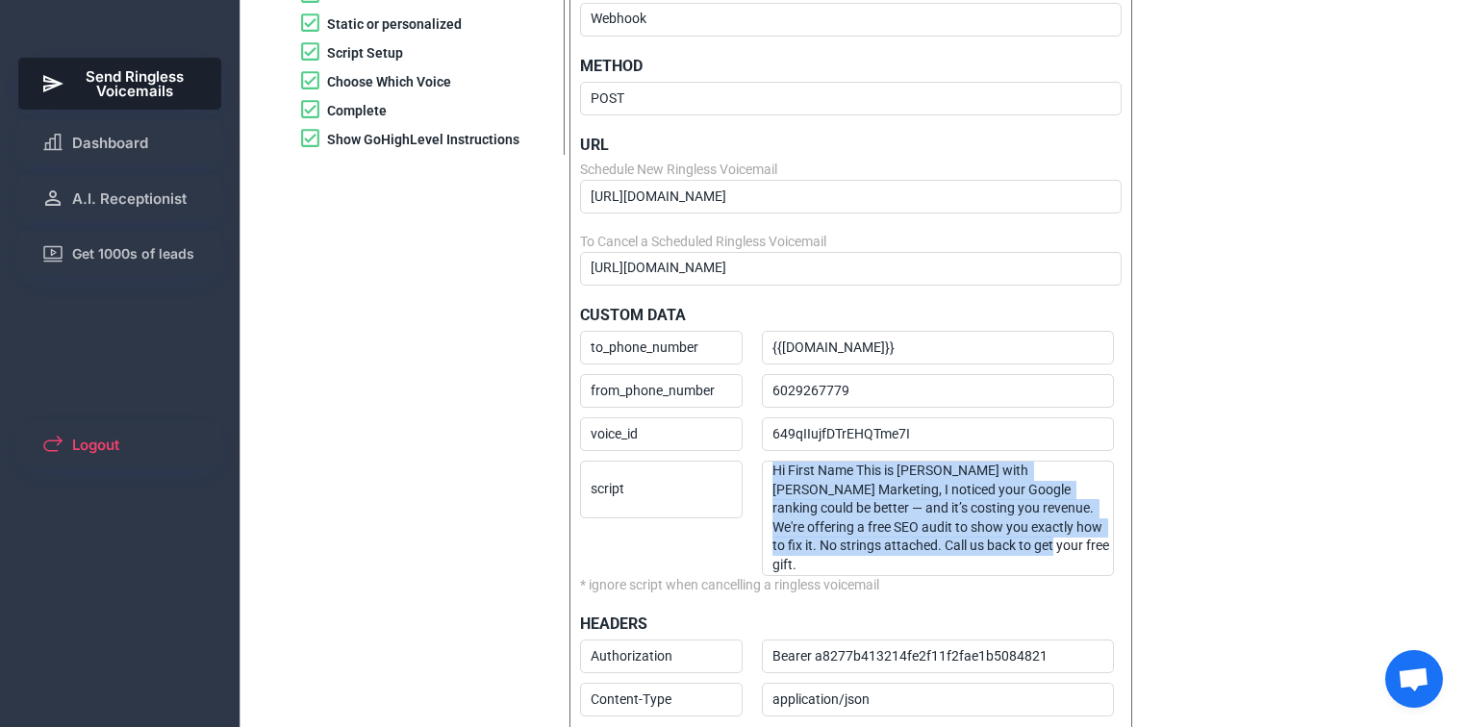
drag, startPoint x: 962, startPoint y: 544, endPoint x: 770, endPoint y: 470, distance: 205.3
click at [770, 470] on div "Hi First Name This is [PERSON_NAME] with [PERSON_NAME] Marketing, I noticed you…" at bounding box center [938, 518] width 352 height 115
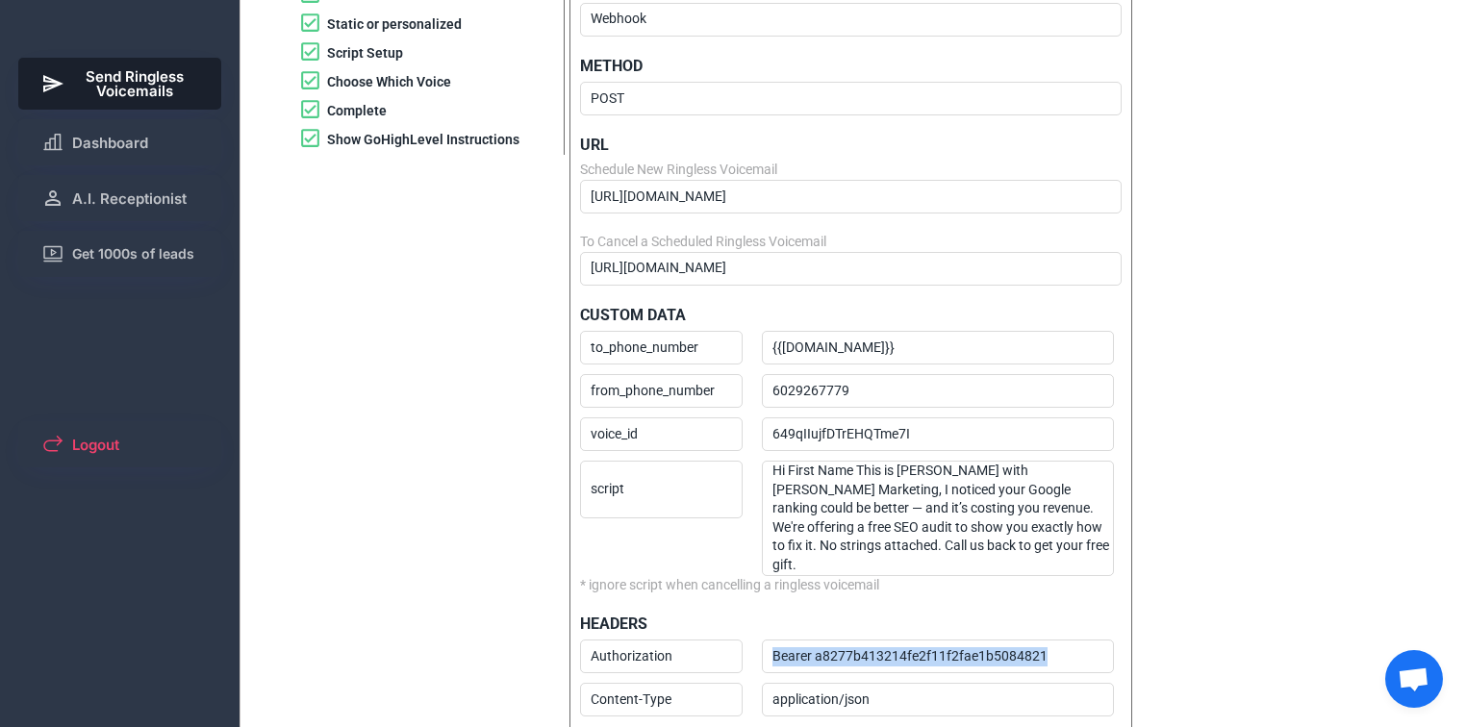
drag, startPoint x: 1054, startPoint y: 639, endPoint x: 722, endPoint y: 643, distance: 331.9
click at [713, 640] on div "Authorization Bearer a8277b413214fe2f11f2fae1b5084821" at bounding box center [851, 659] width 542 height 38
copy div "Bearer a8277b413214fe2f11f2fae1b5084821"
drag, startPoint x: 882, startPoint y: 682, endPoint x: 772, endPoint y: 673, distance: 110.0
click at [758, 683] on div "Content-Type application/json" at bounding box center [851, 702] width 542 height 38
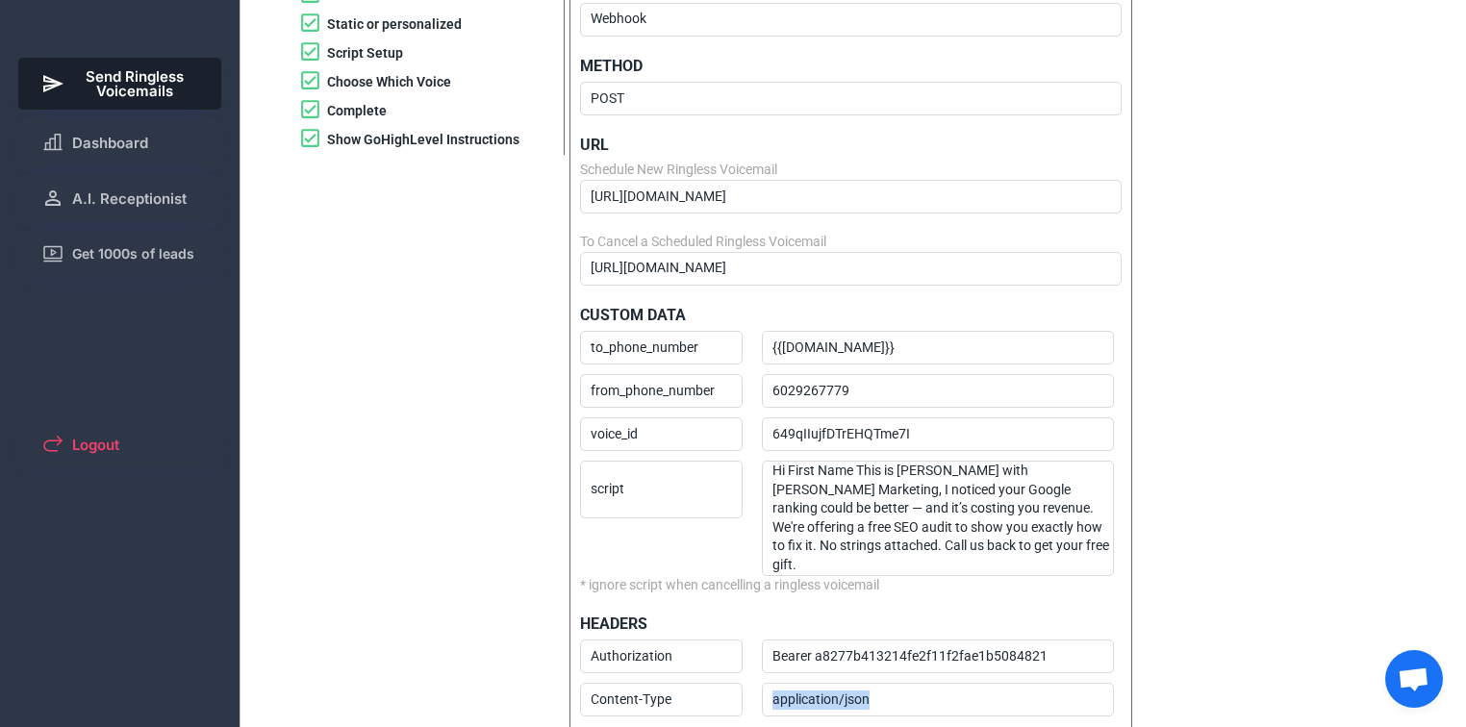
copy div "application/json"
